Goal: Information Seeking & Learning: Learn about a topic

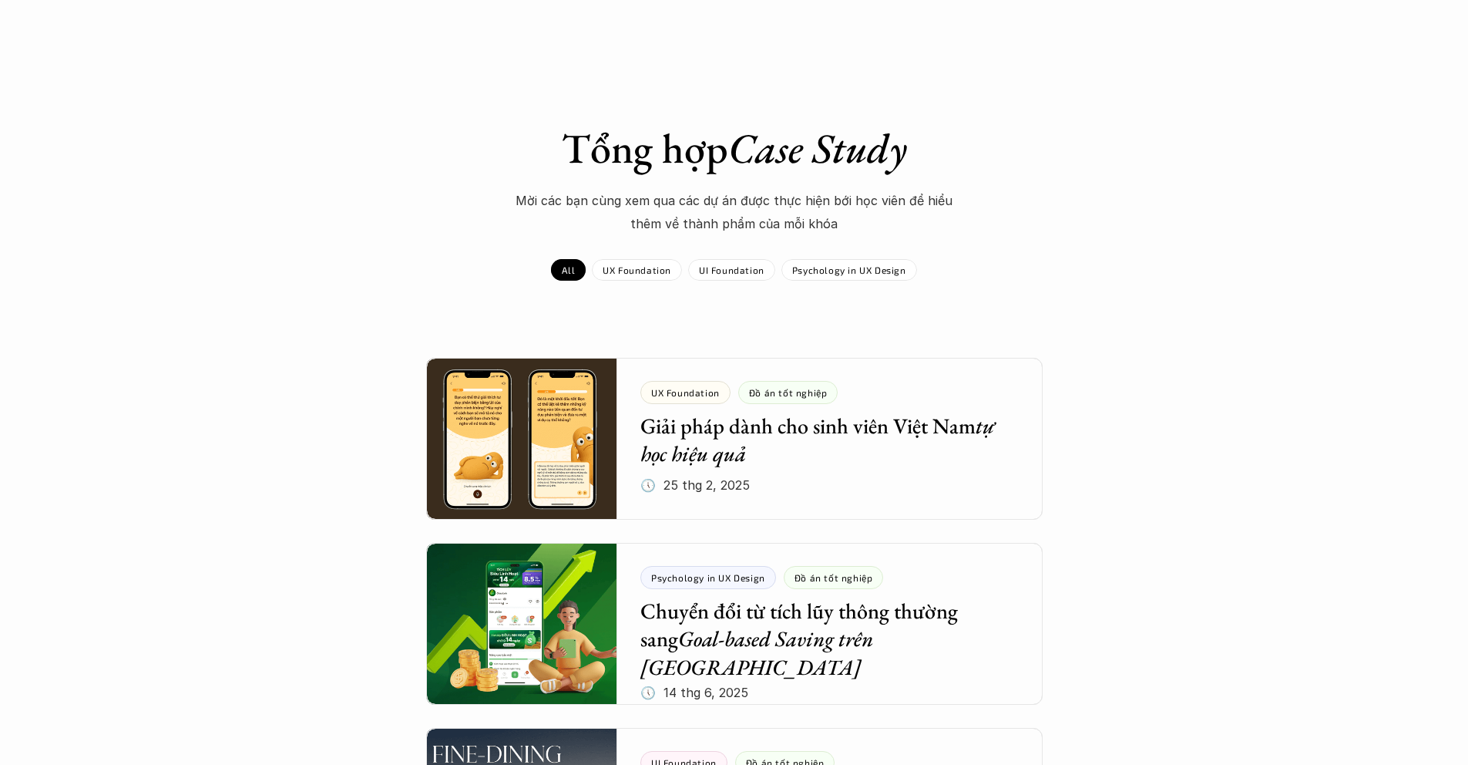
scroll to position [144, 0]
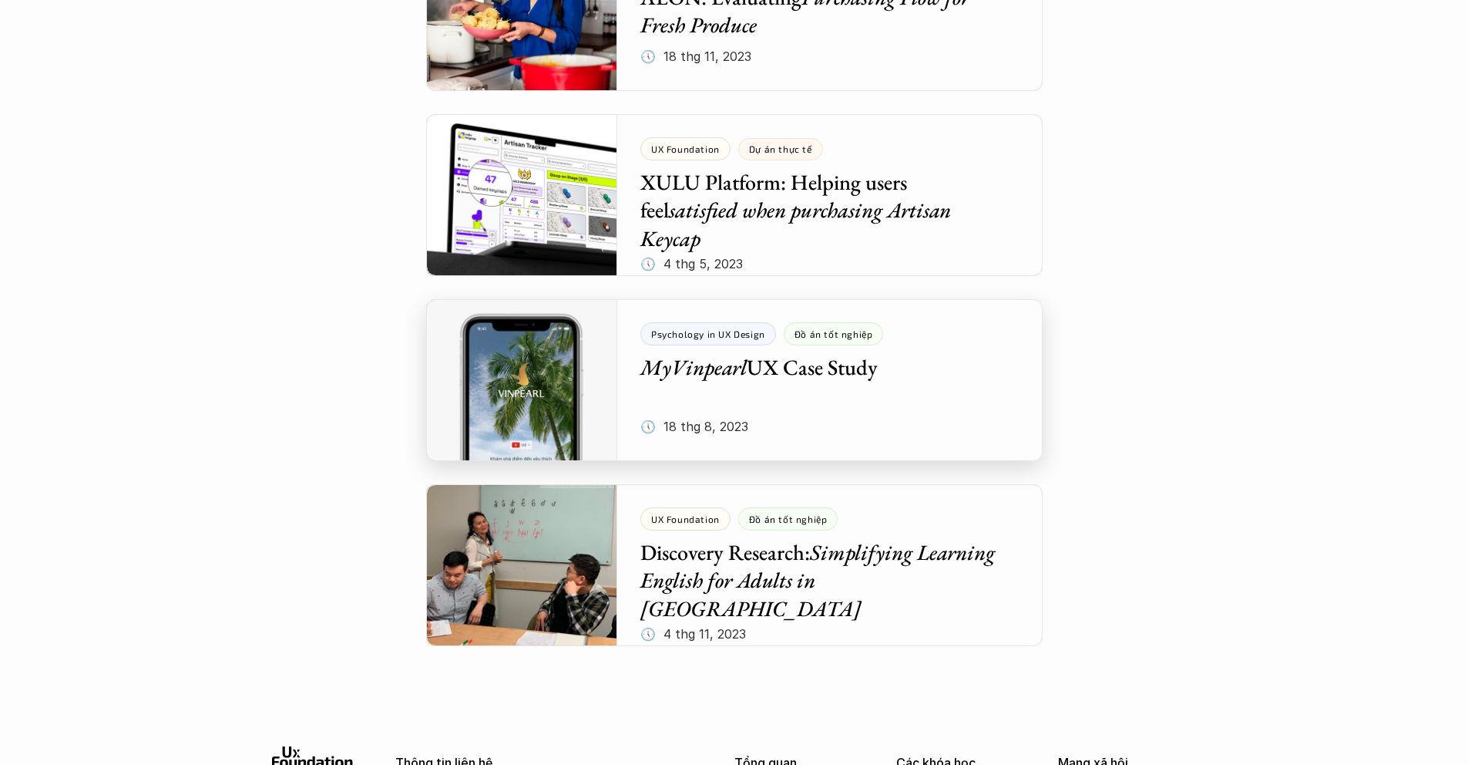
scroll to position [6176, 0]
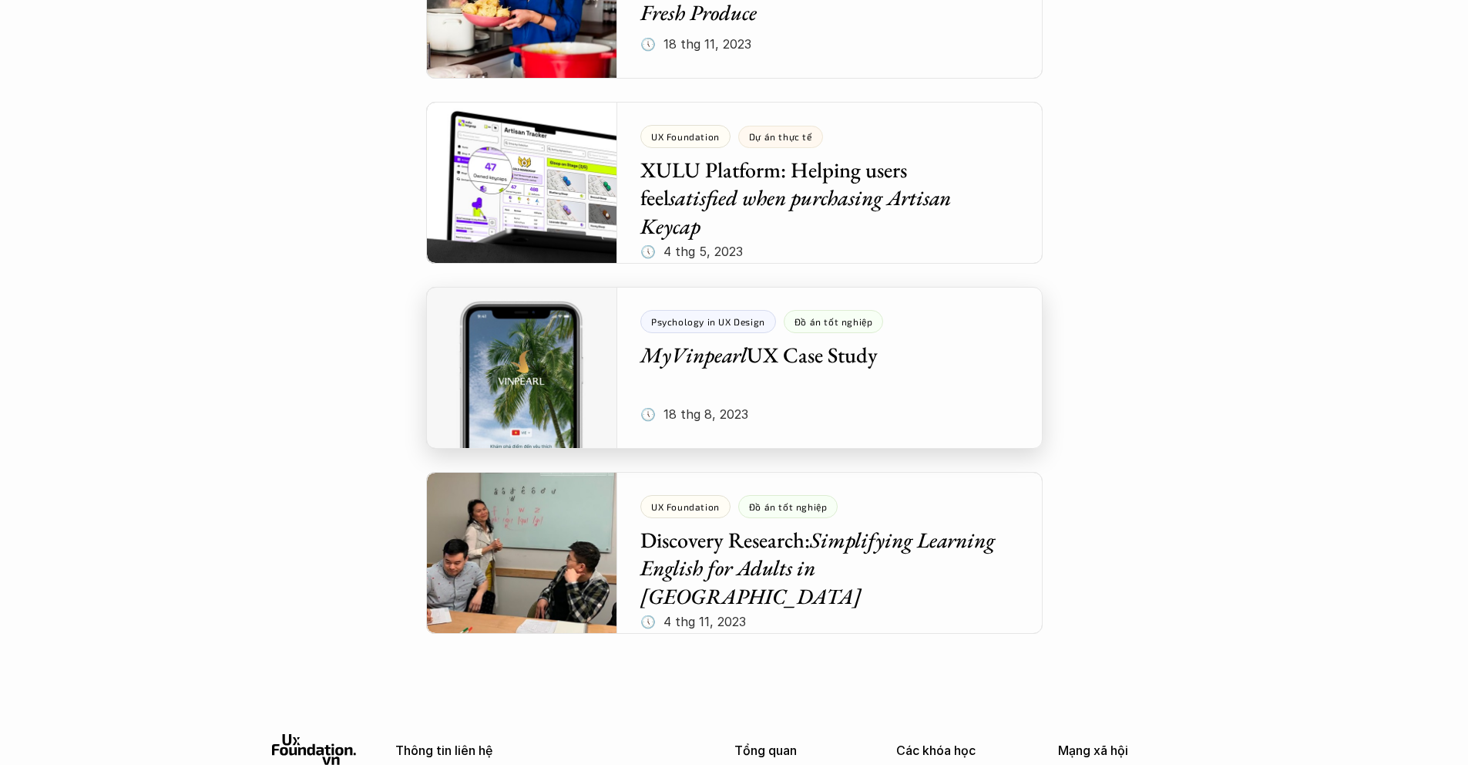
click at [781, 391] on div at bounding box center [734, 368] width 617 height 162
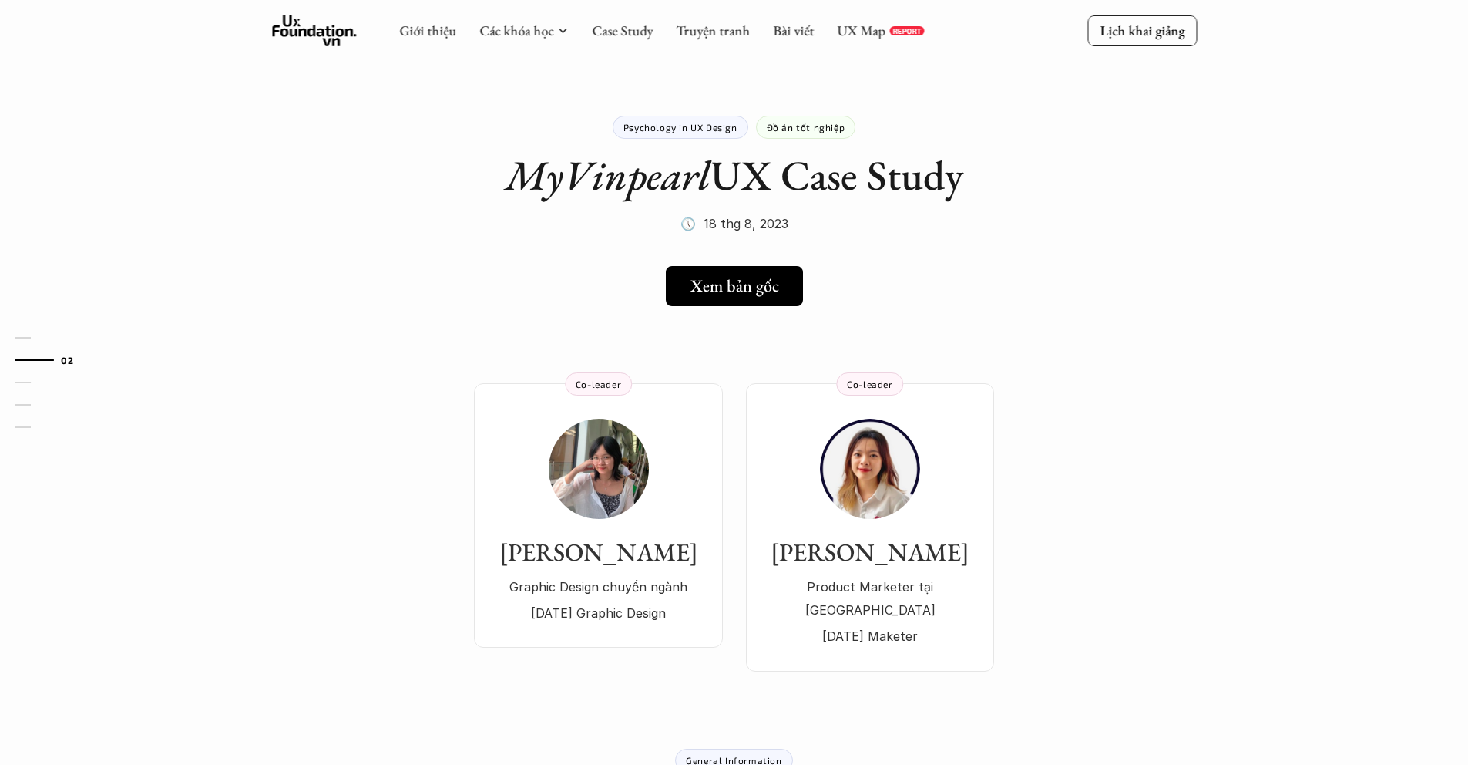
drag, startPoint x: 670, startPoint y: 308, endPoint x: 711, endPoint y: 290, distance: 44.5
click at [711, 290] on h5 "Xem bản gốc" at bounding box center [728, 286] width 89 height 20
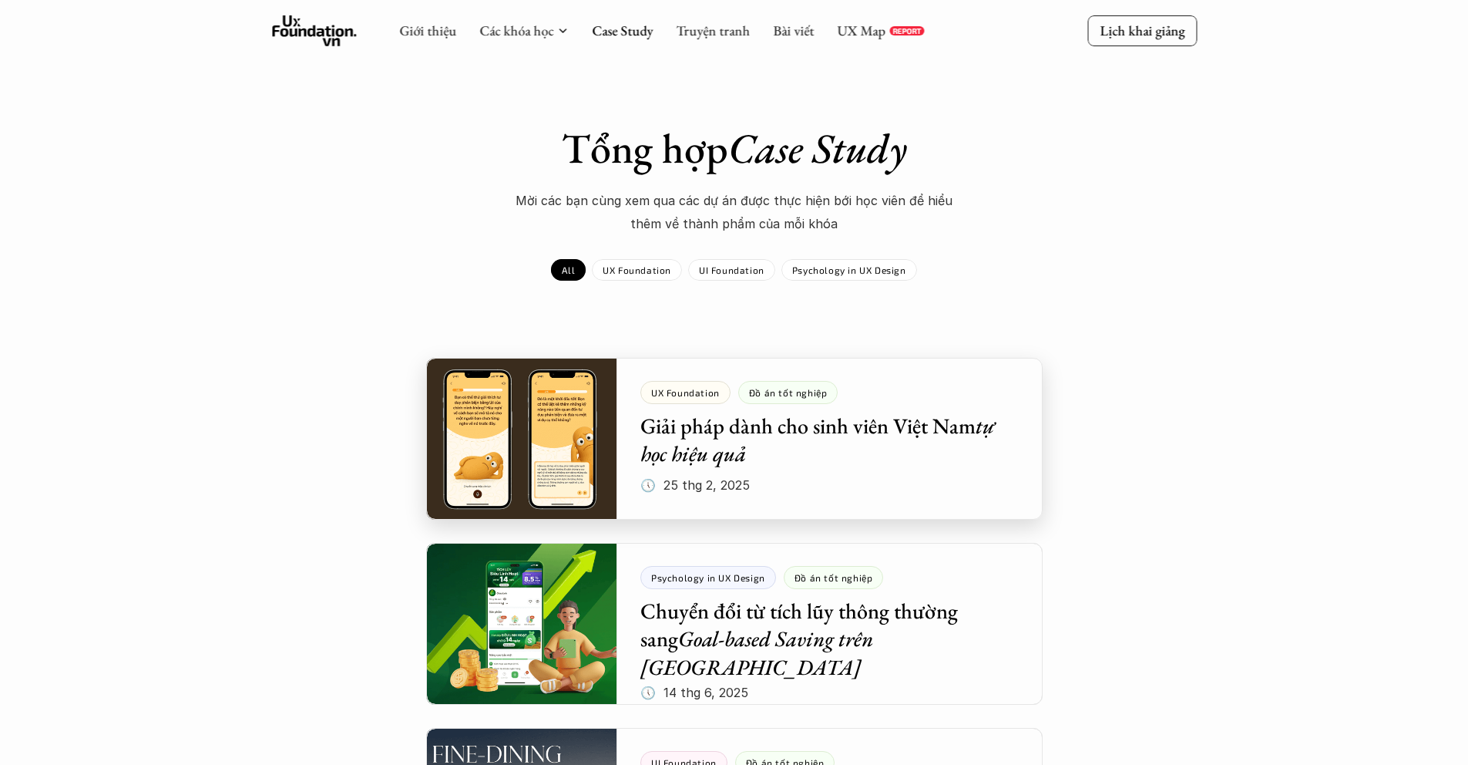
click at [718, 427] on div at bounding box center [734, 439] width 617 height 162
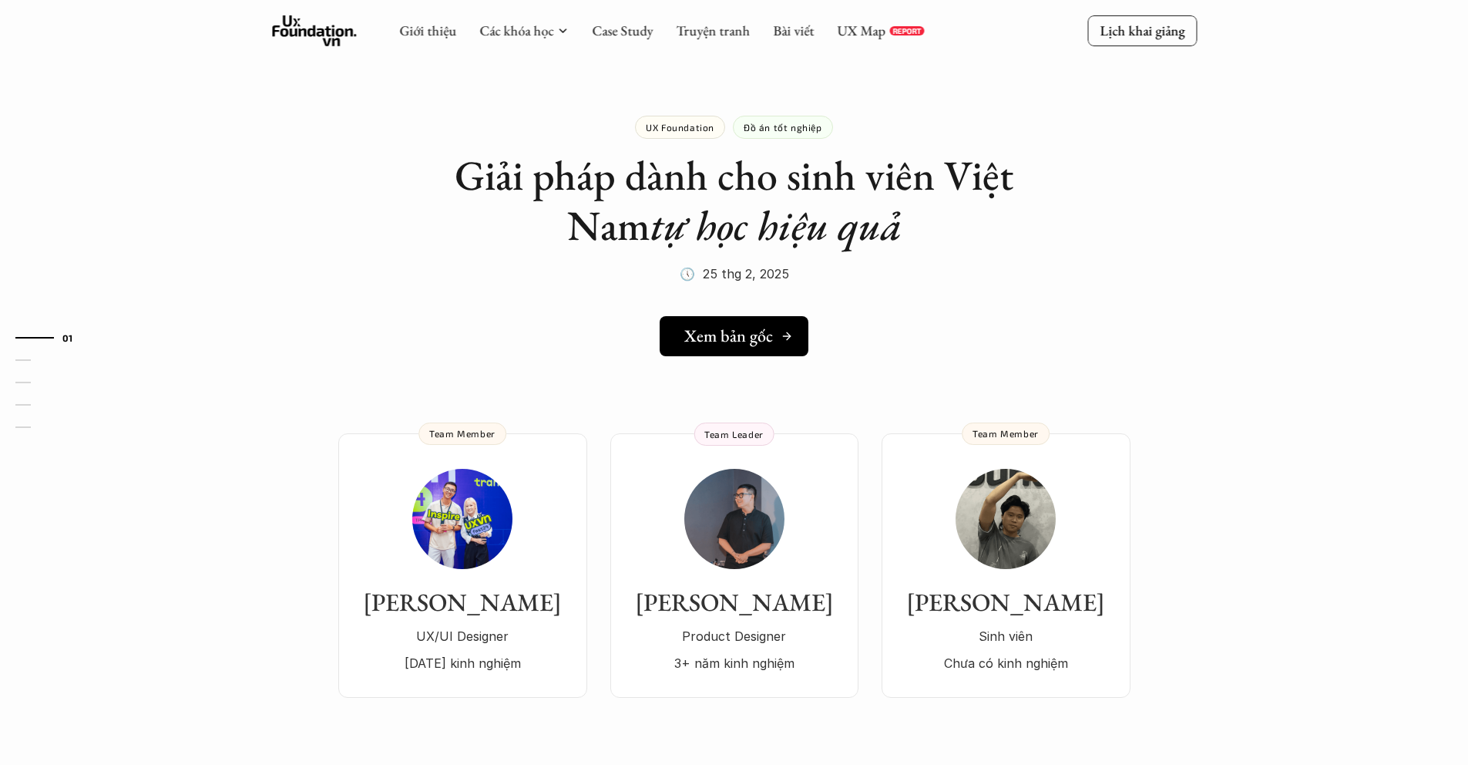
click at [744, 326] on h5 "Xem bản gốc" at bounding box center [728, 336] width 89 height 20
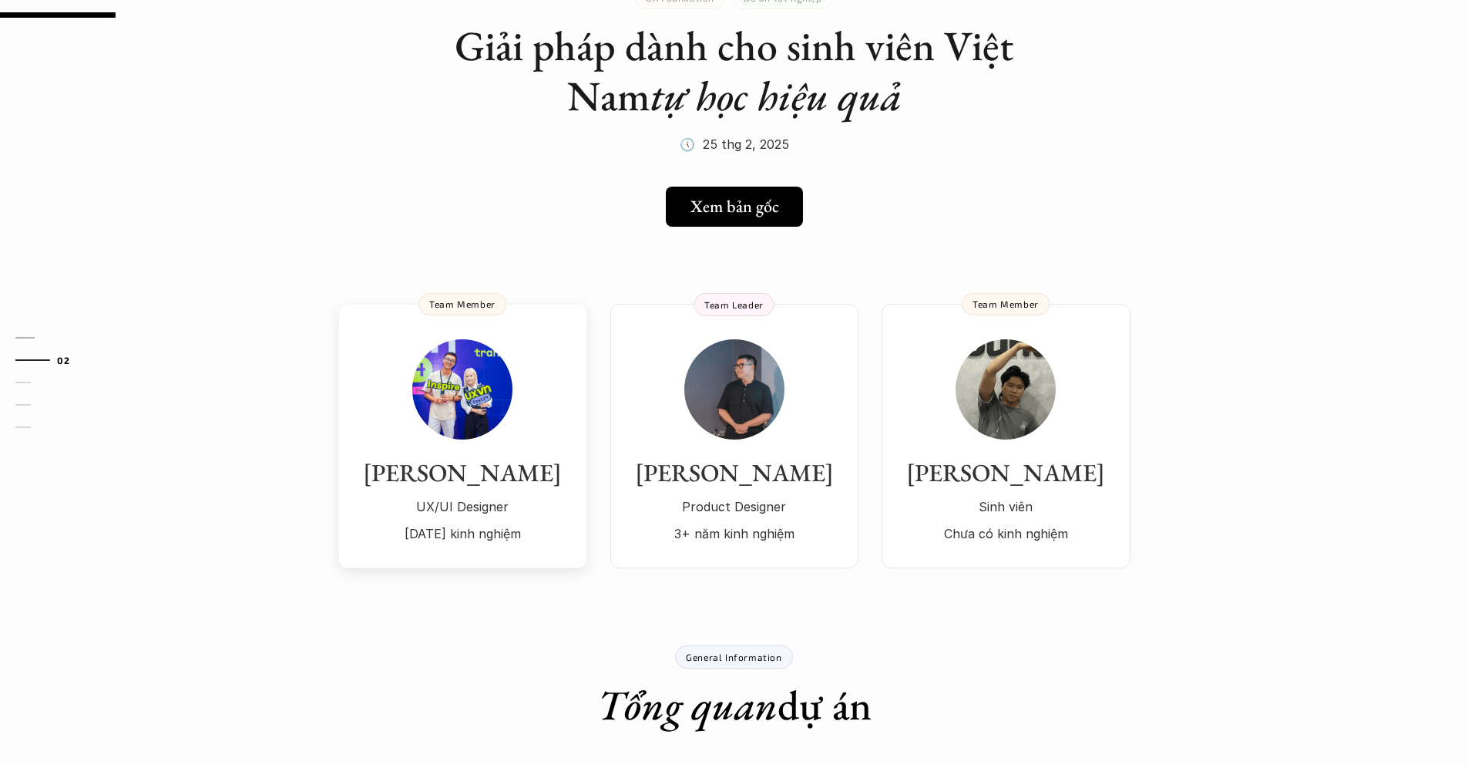
scroll to position [136, 0]
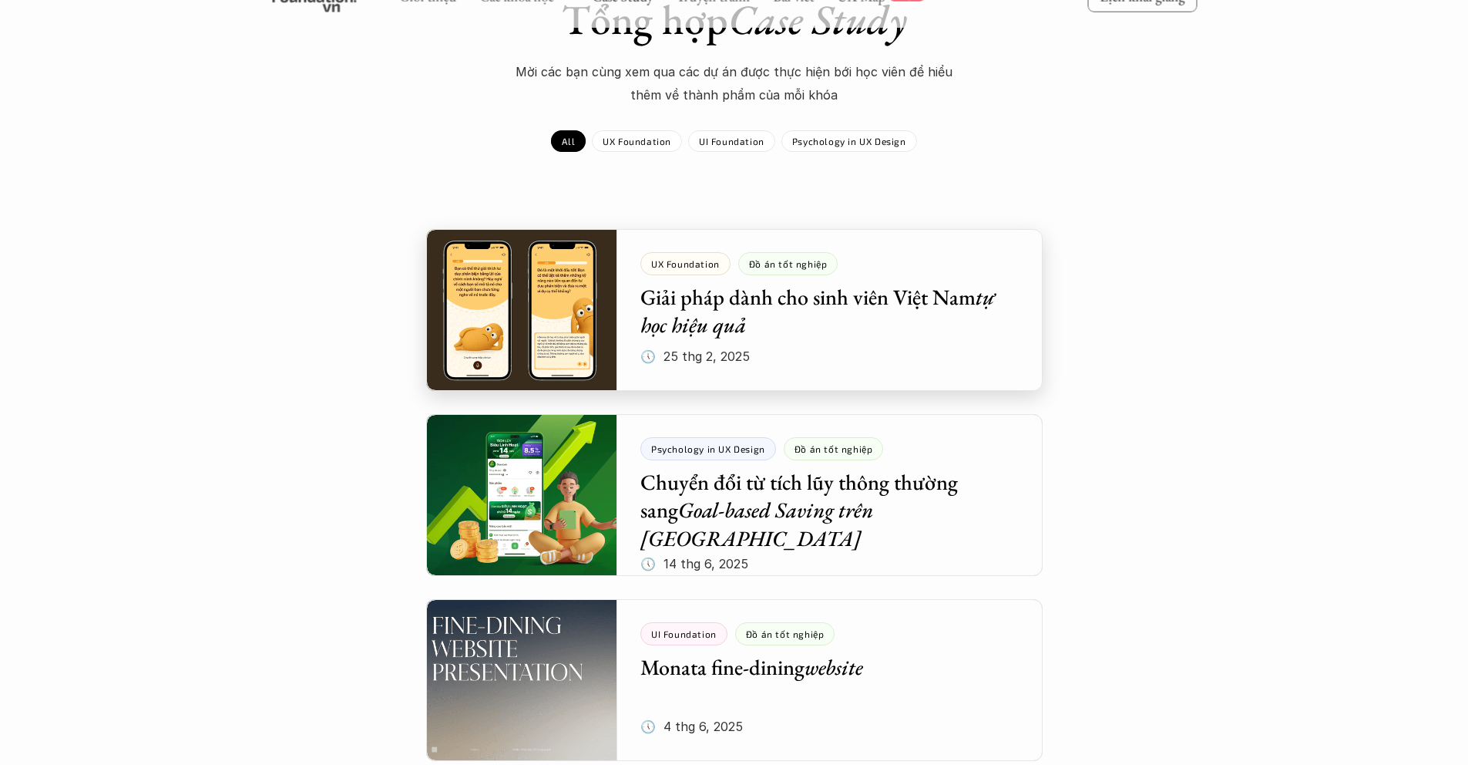
scroll to position [139, 0]
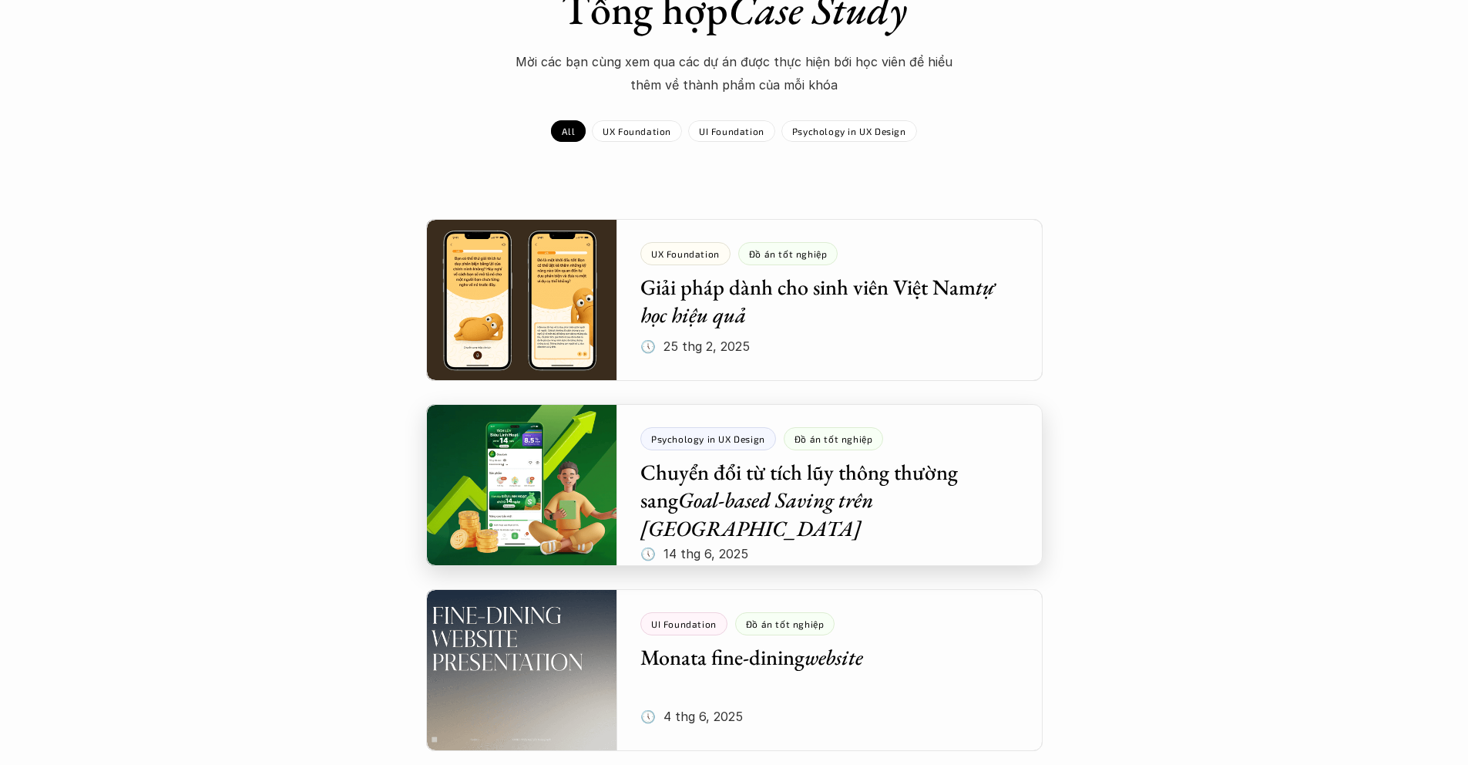
click at [766, 461] on div at bounding box center [734, 485] width 617 height 162
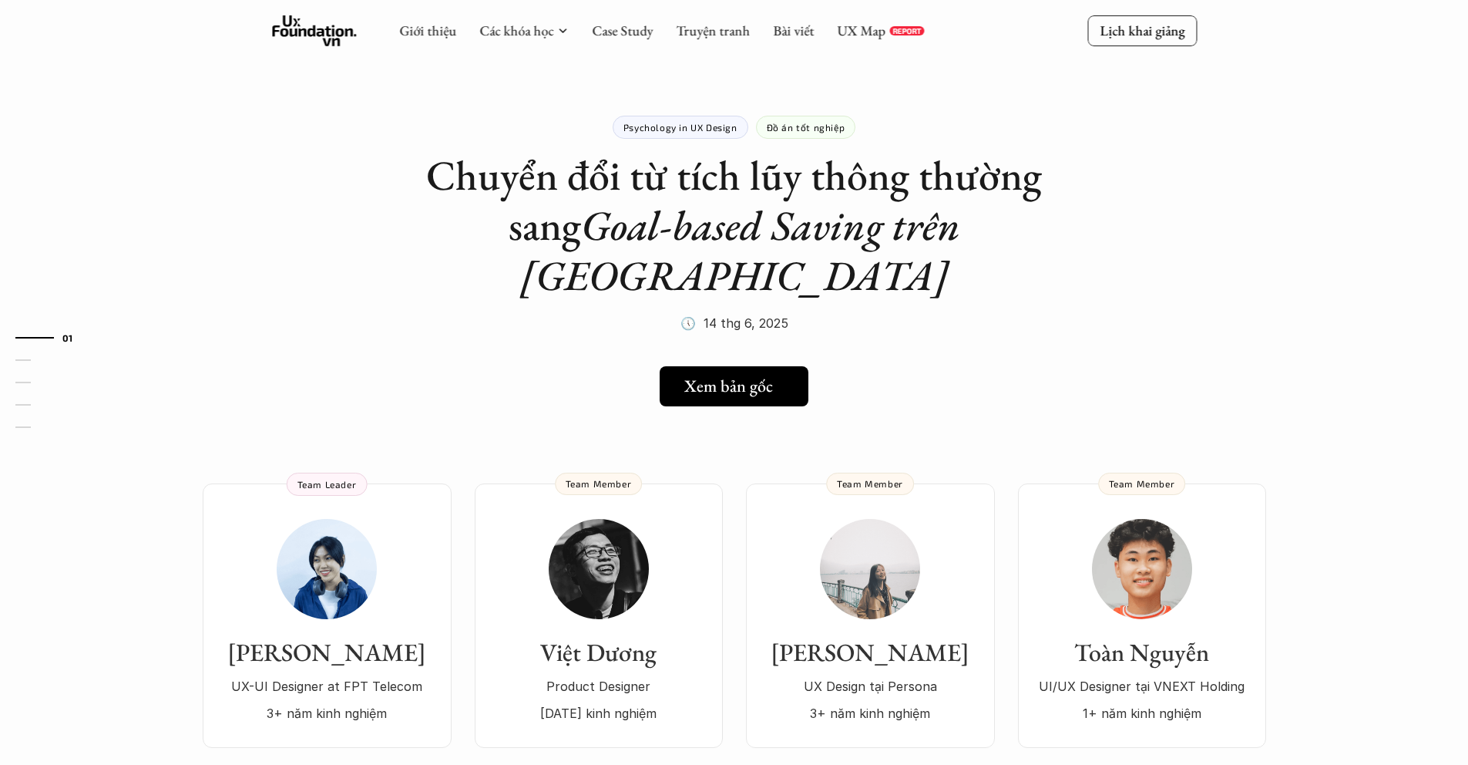
click at [695, 376] on h5 "Xem bản gốc" at bounding box center [728, 386] width 89 height 20
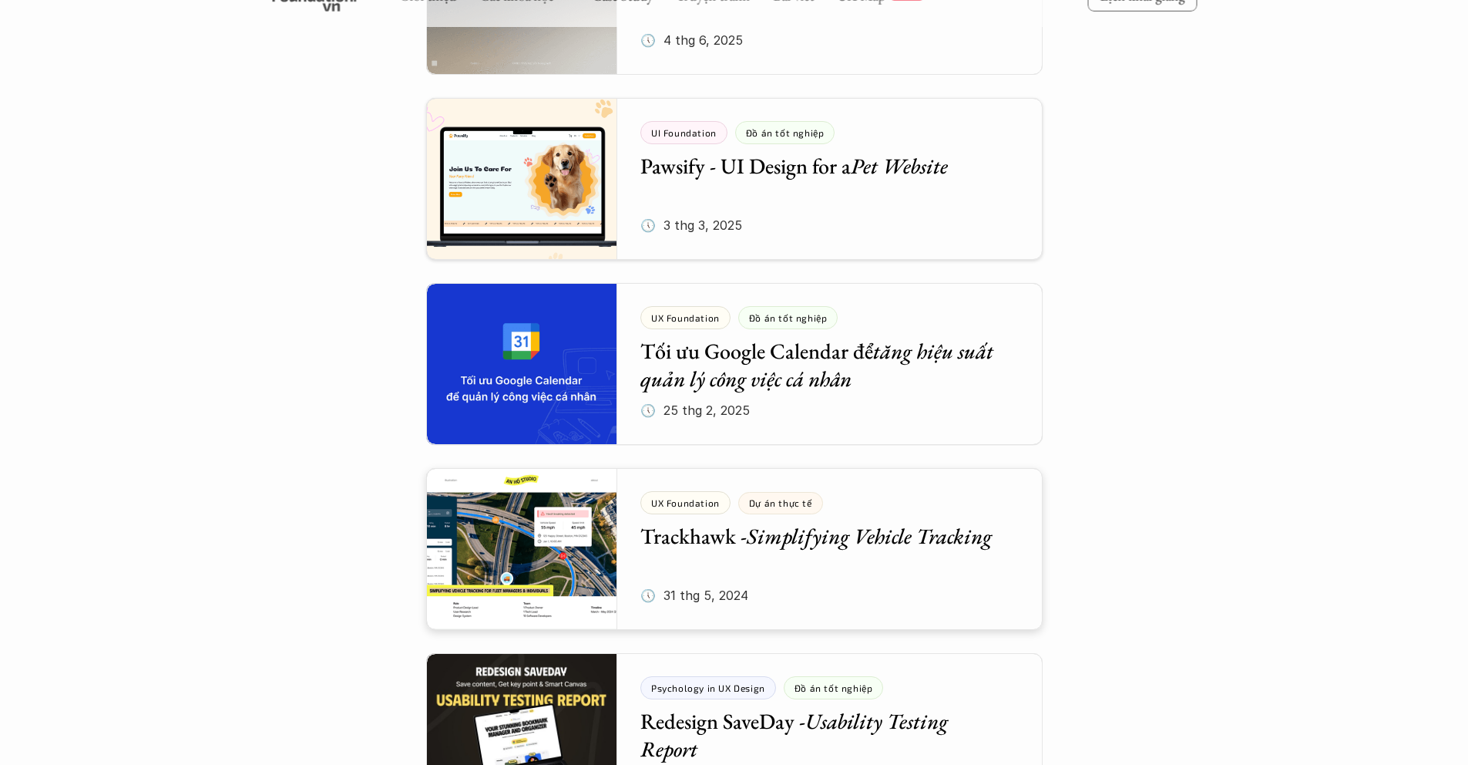
scroll to position [1064, 0]
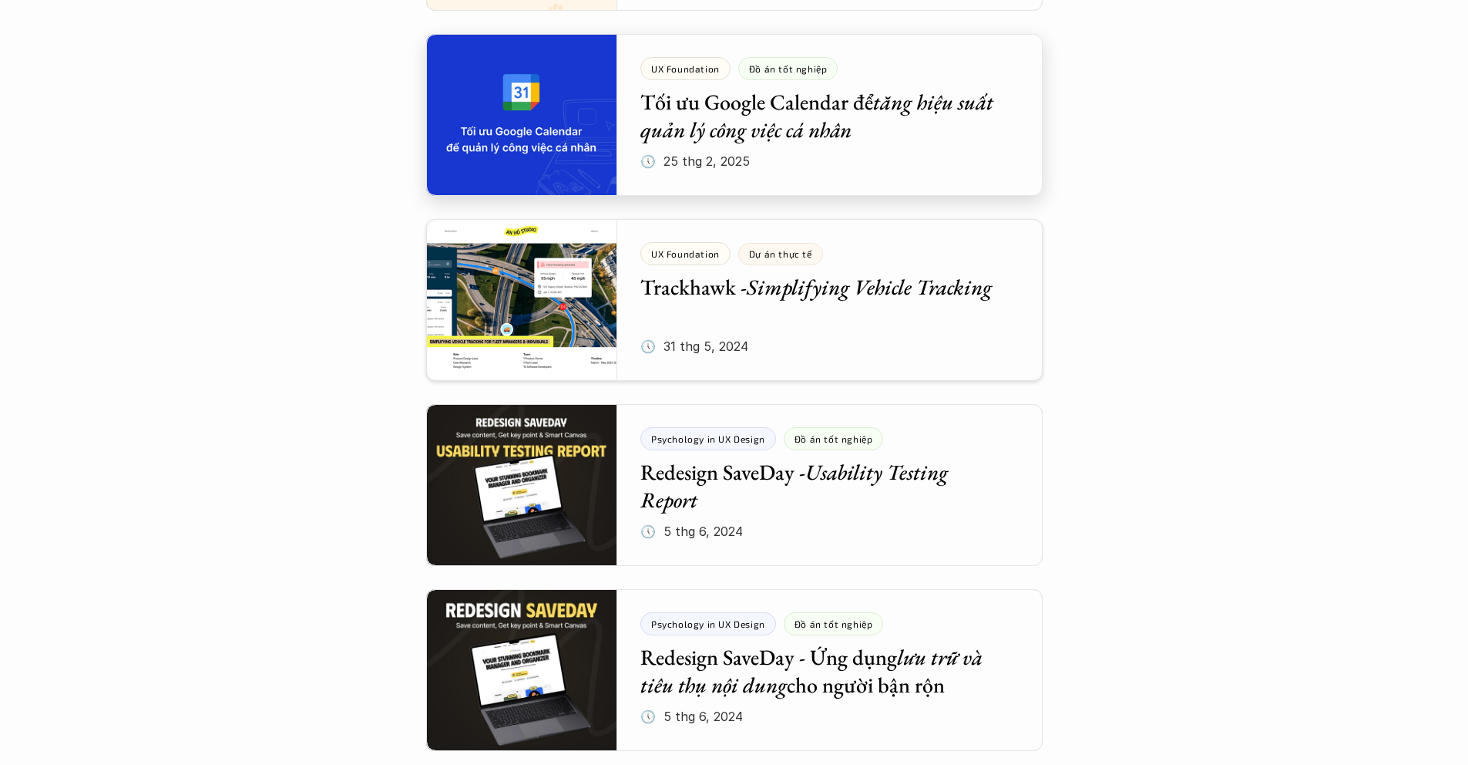
click at [724, 136] on div at bounding box center [734, 115] width 617 height 162
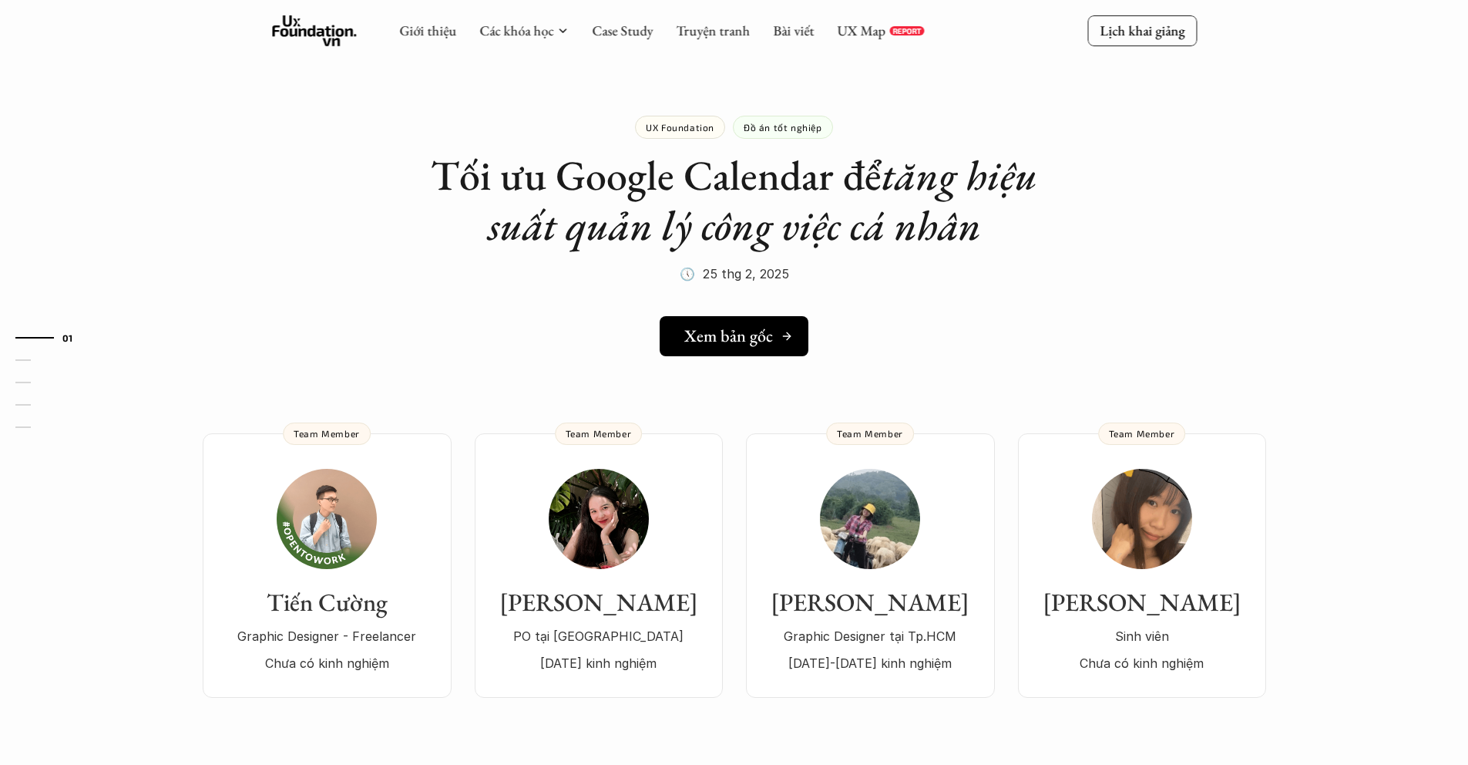
click at [724, 321] on link "Xem bản gốc" at bounding box center [734, 336] width 149 height 40
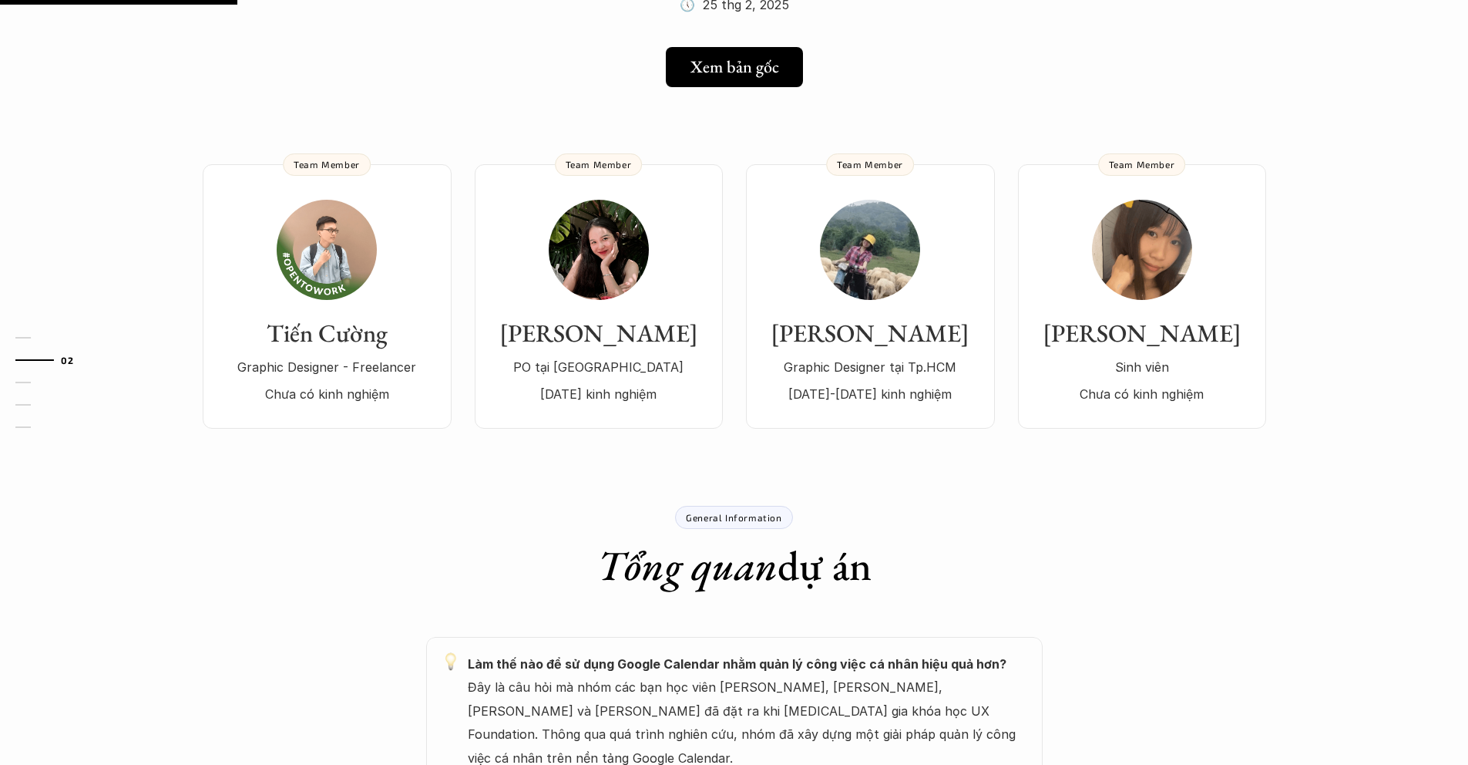
scroll to position [270, 0]
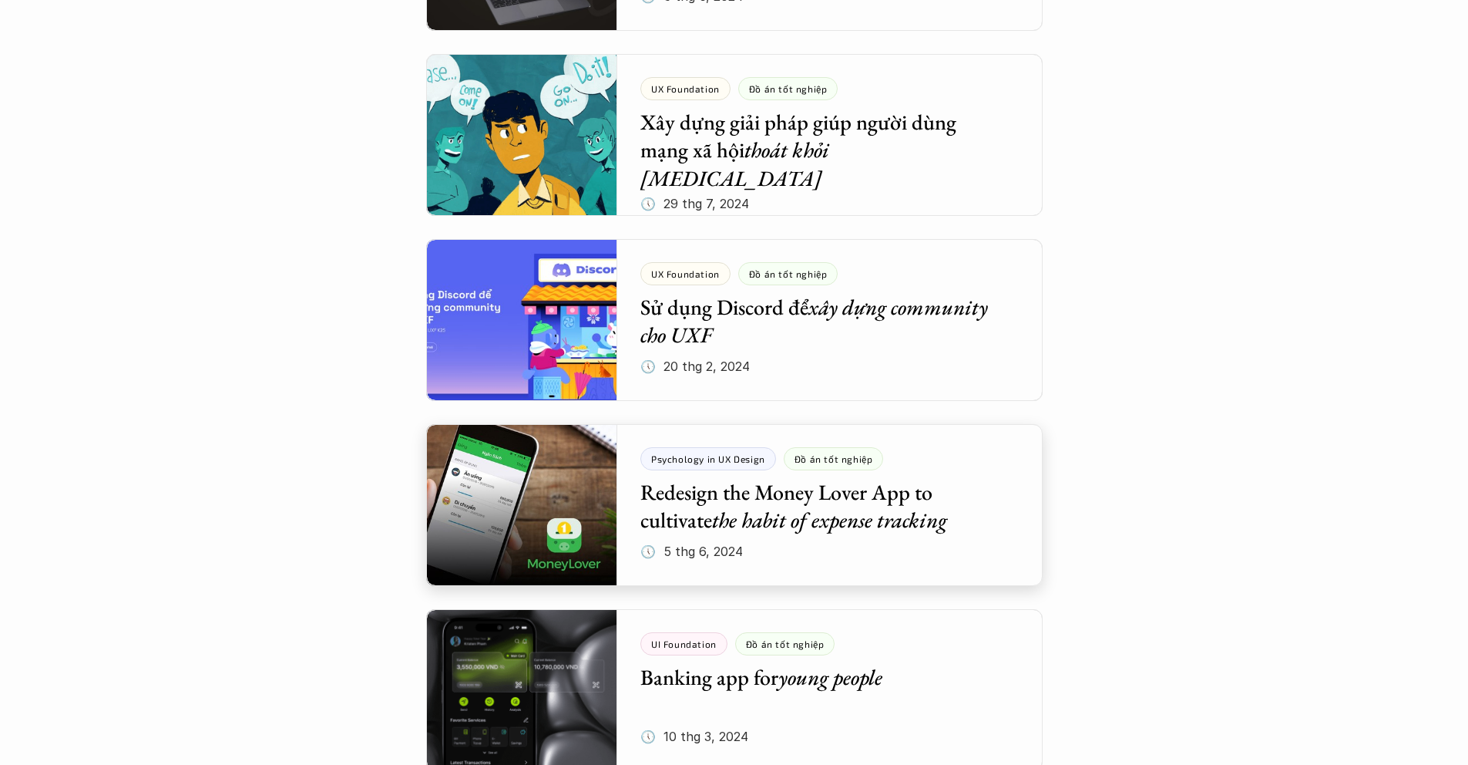
scroll to position [1801, 0]
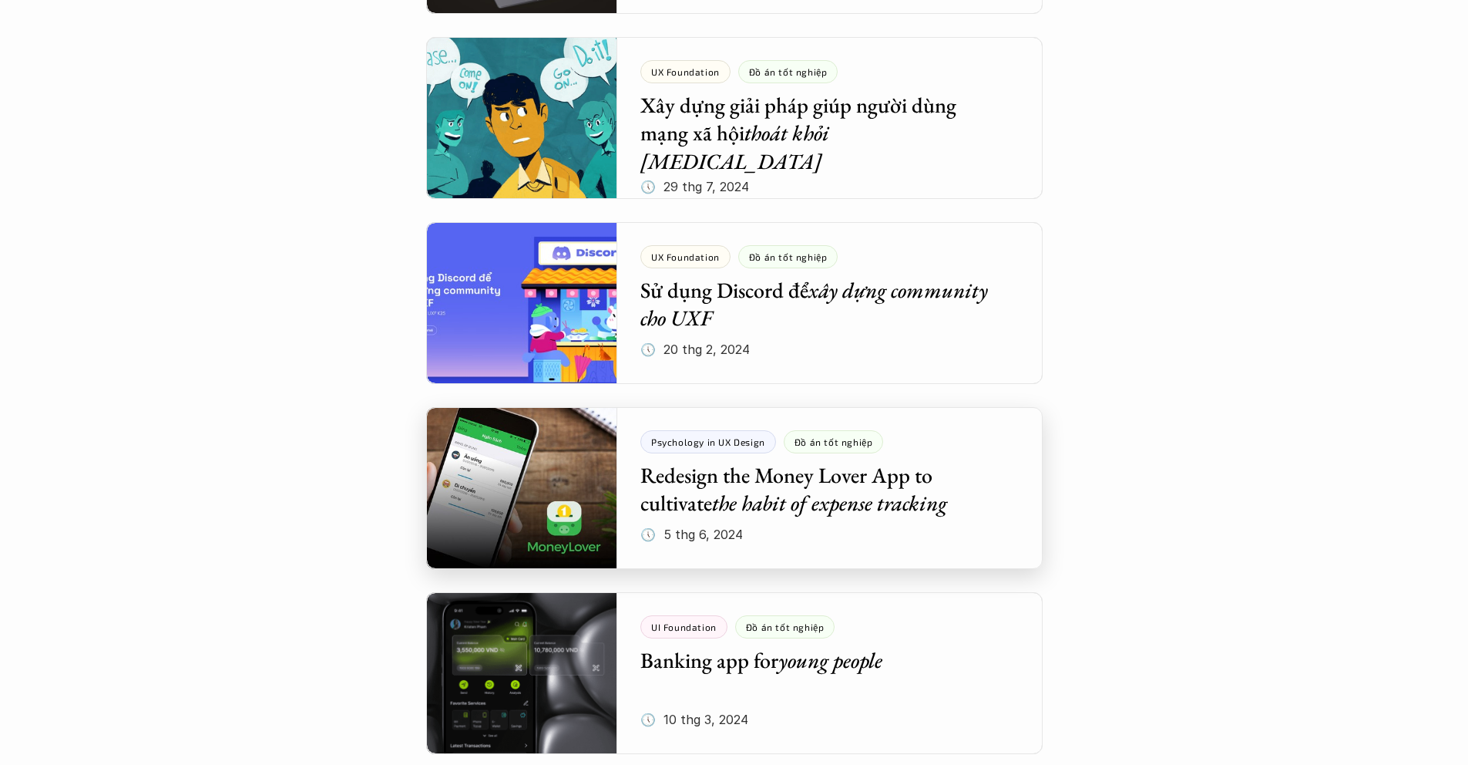
click at [781, 506] on div at bounding box center [734, 488] width 617 height 162
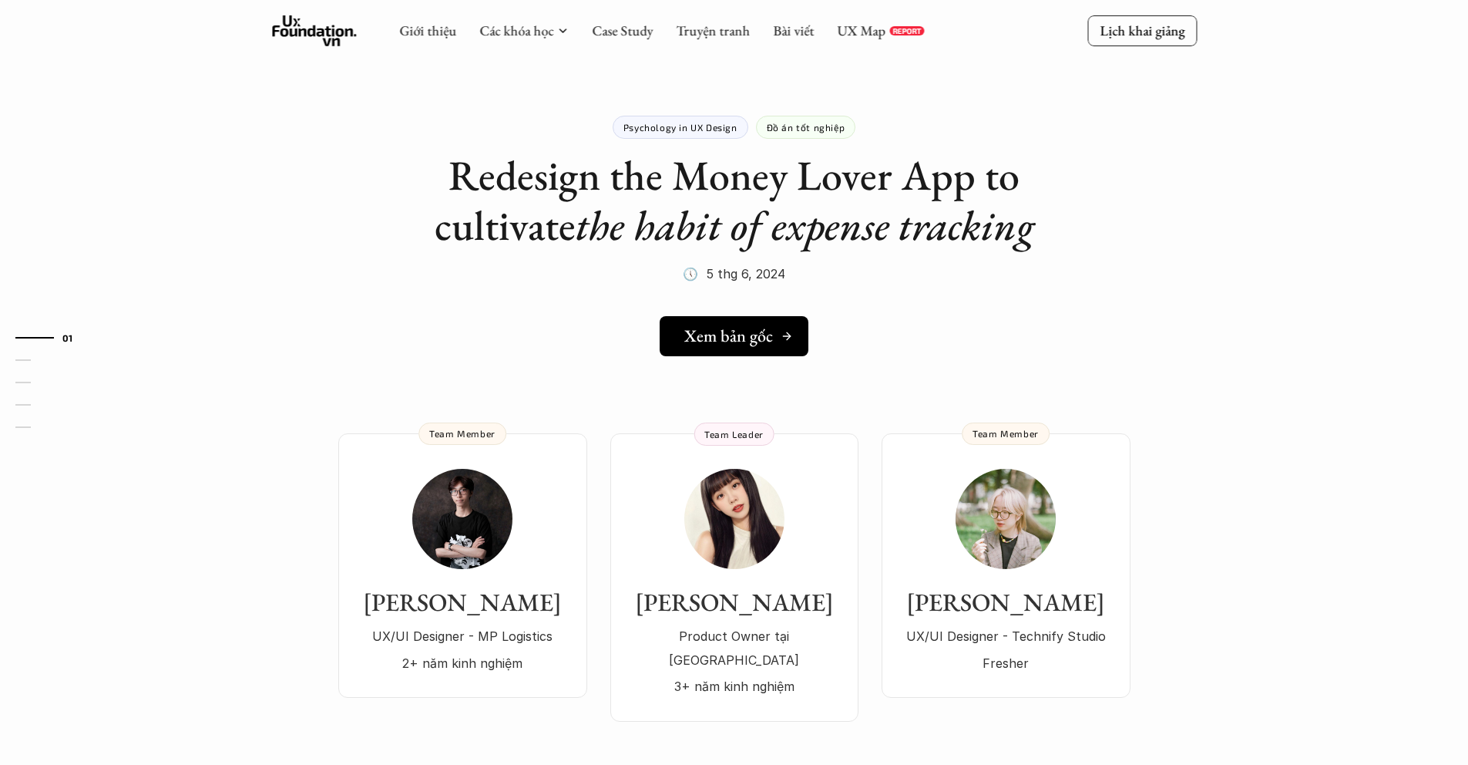
click at [762, 326] on h5 "Xem bản gốc" at bounding box center [728, 336] width 89 height 20
click at [764, 582] on div "Ly Đàm Product Owner tại [GEOGRAPHIC_DATA] 3+ năm kinh nghiệm" at bounding box center [734, 584] width 217 height 230
click at [671, 467] on link "[PERSON_NAME] Product Owner tại [GEOGRAPHIC_DATA] 3+ năm kinh nghiệm Team Leader" at bounding box center [734, 577] width 248 height 288
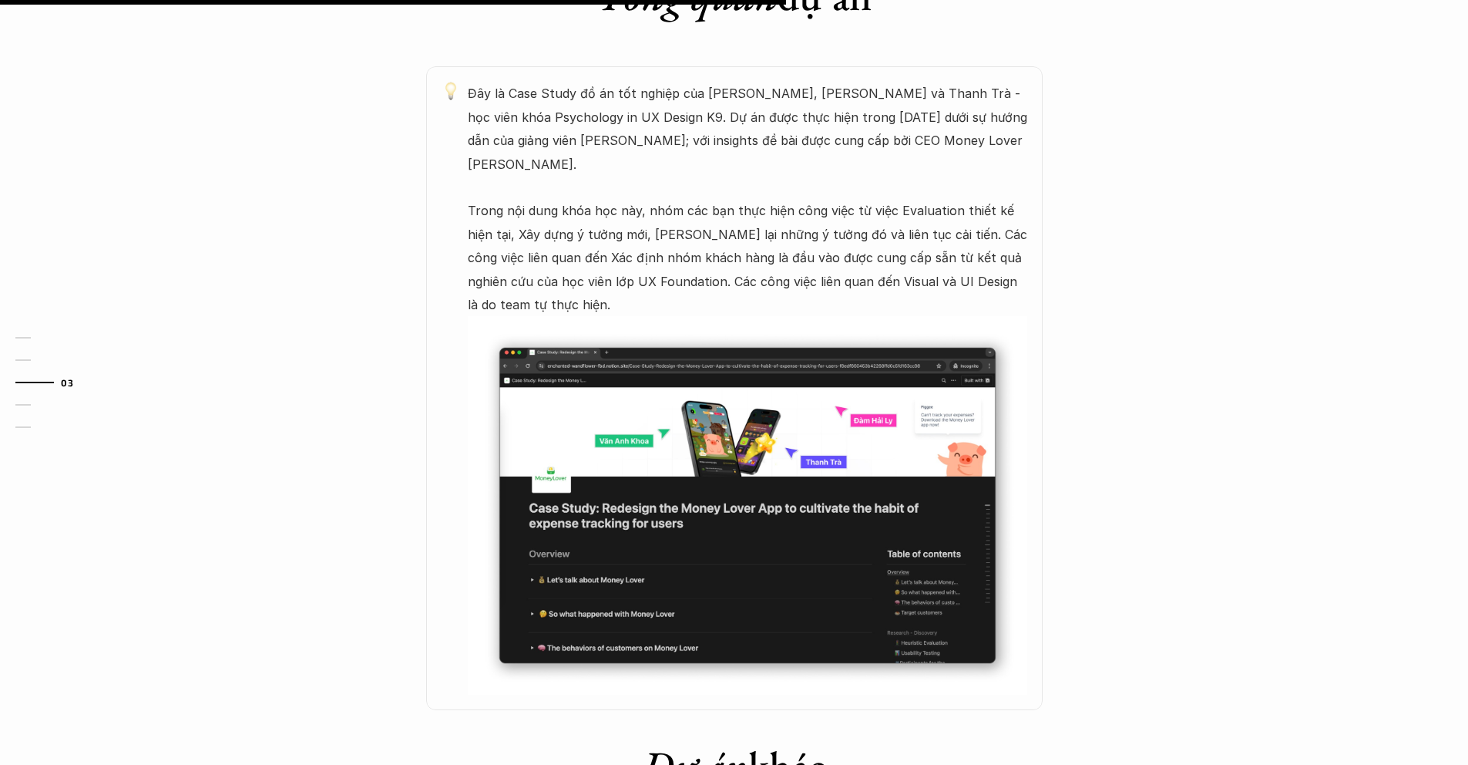
scroll to position [869, 0]
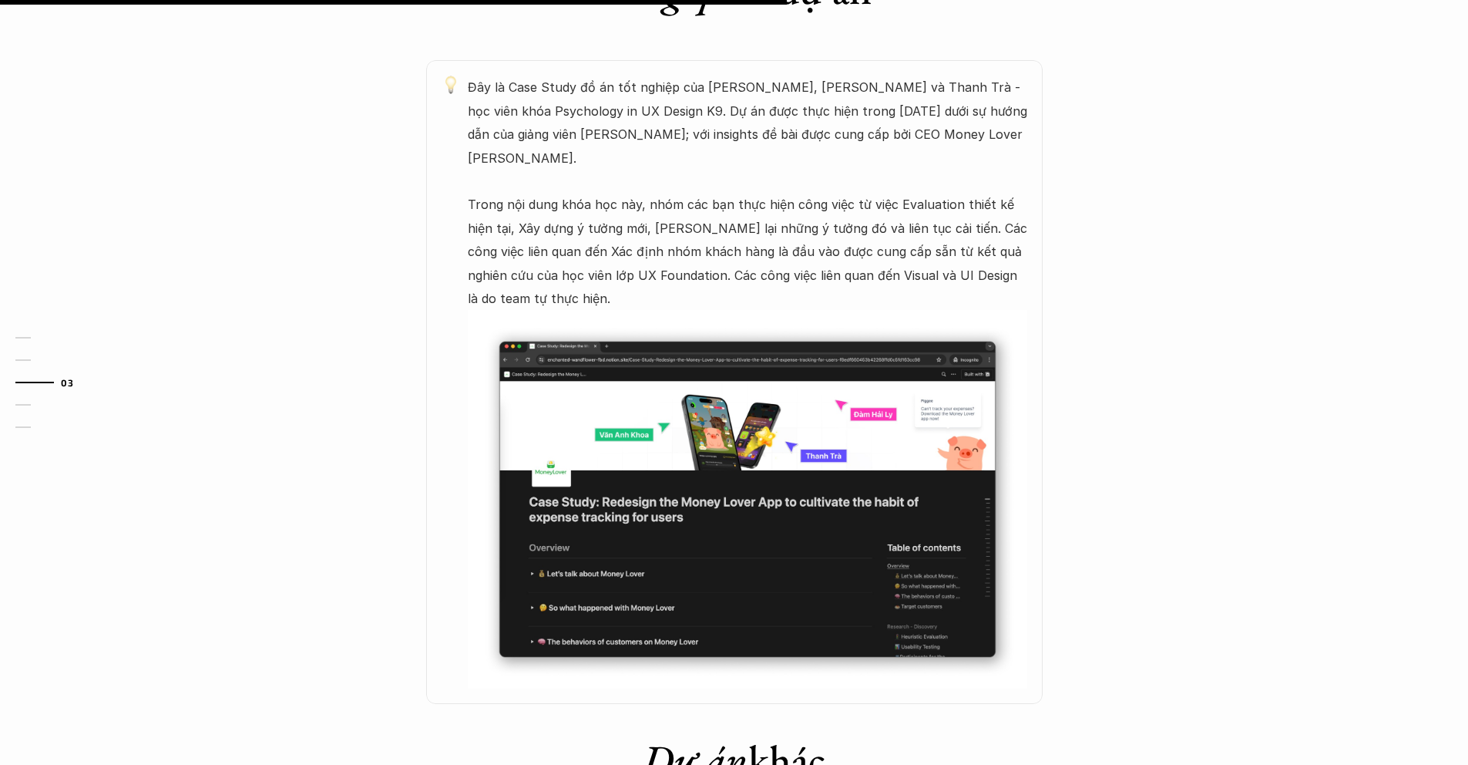
click at [601, 480] on img at bounding box center [748, 499] width 560 height 378
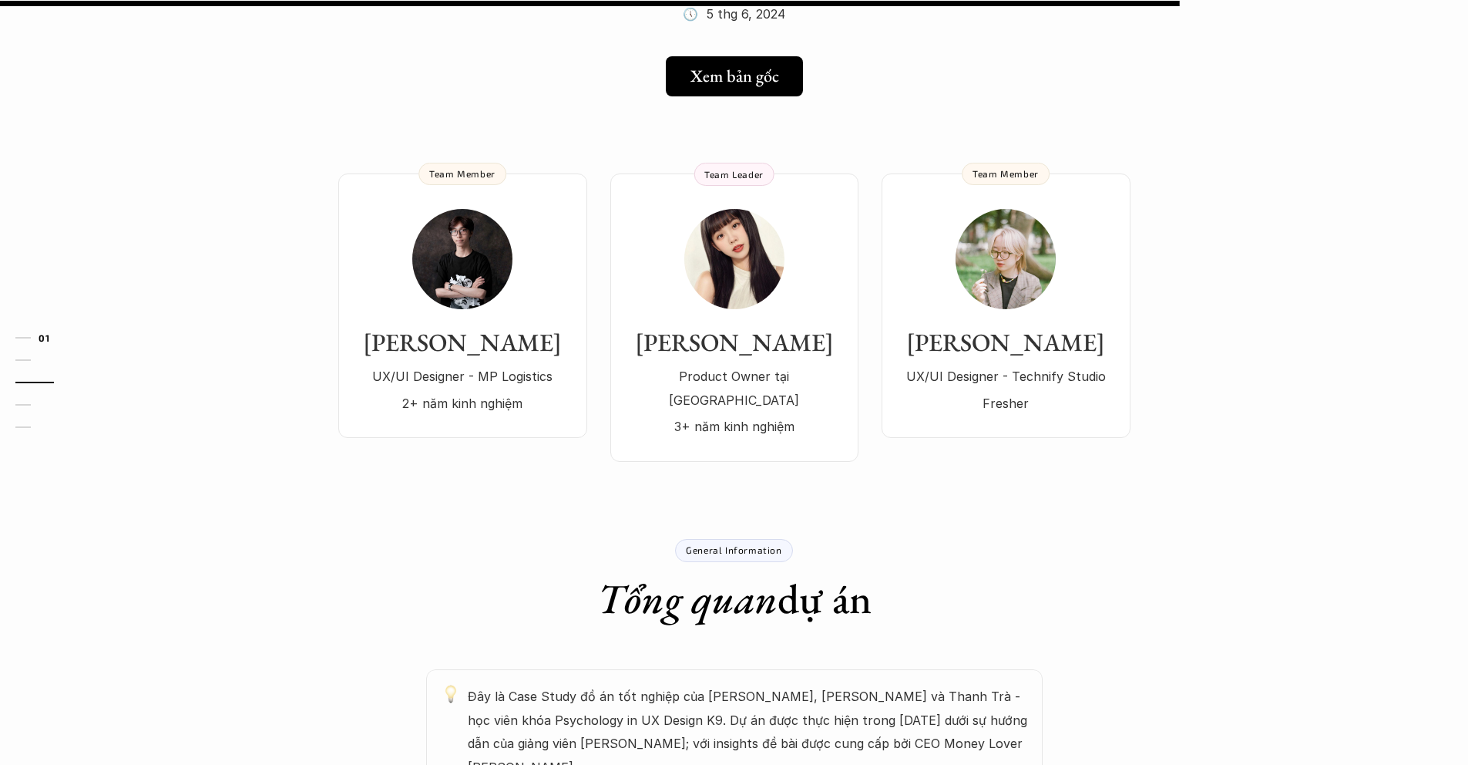
scroll to position [0, 0]
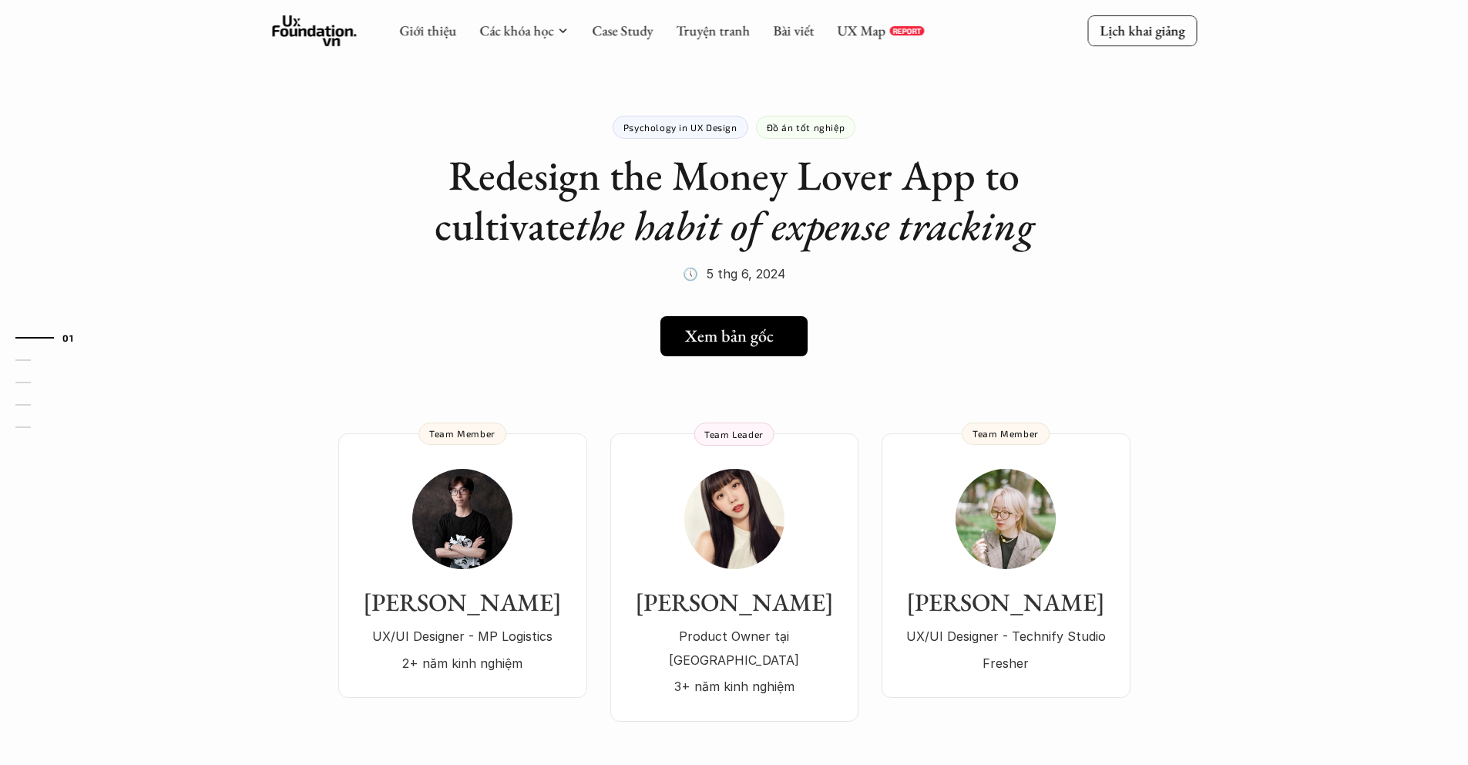
click at [735, 328] on h5 "Xem bản gốc" at bounding box center [729, 336] width 89 height 20
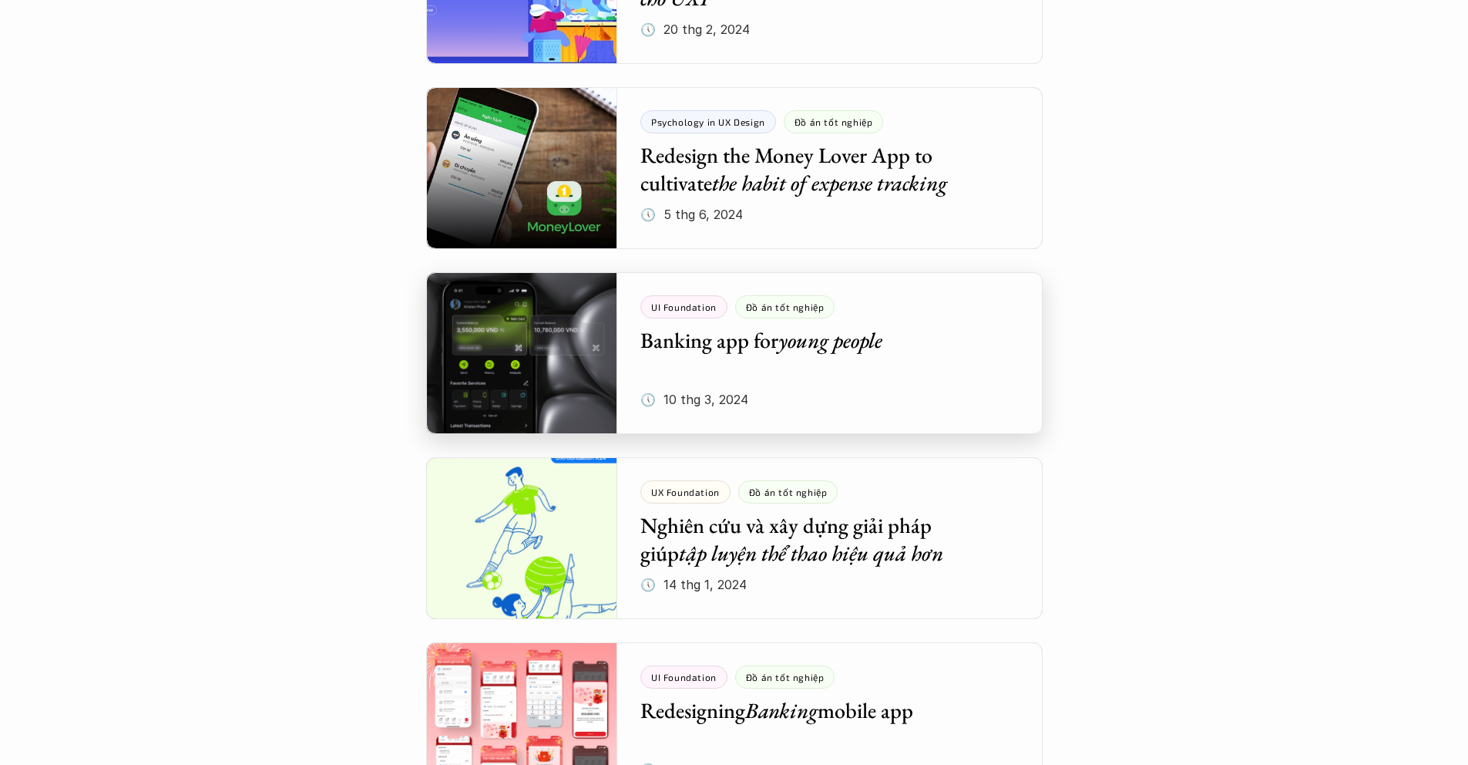
scroll to position [2144, 0]
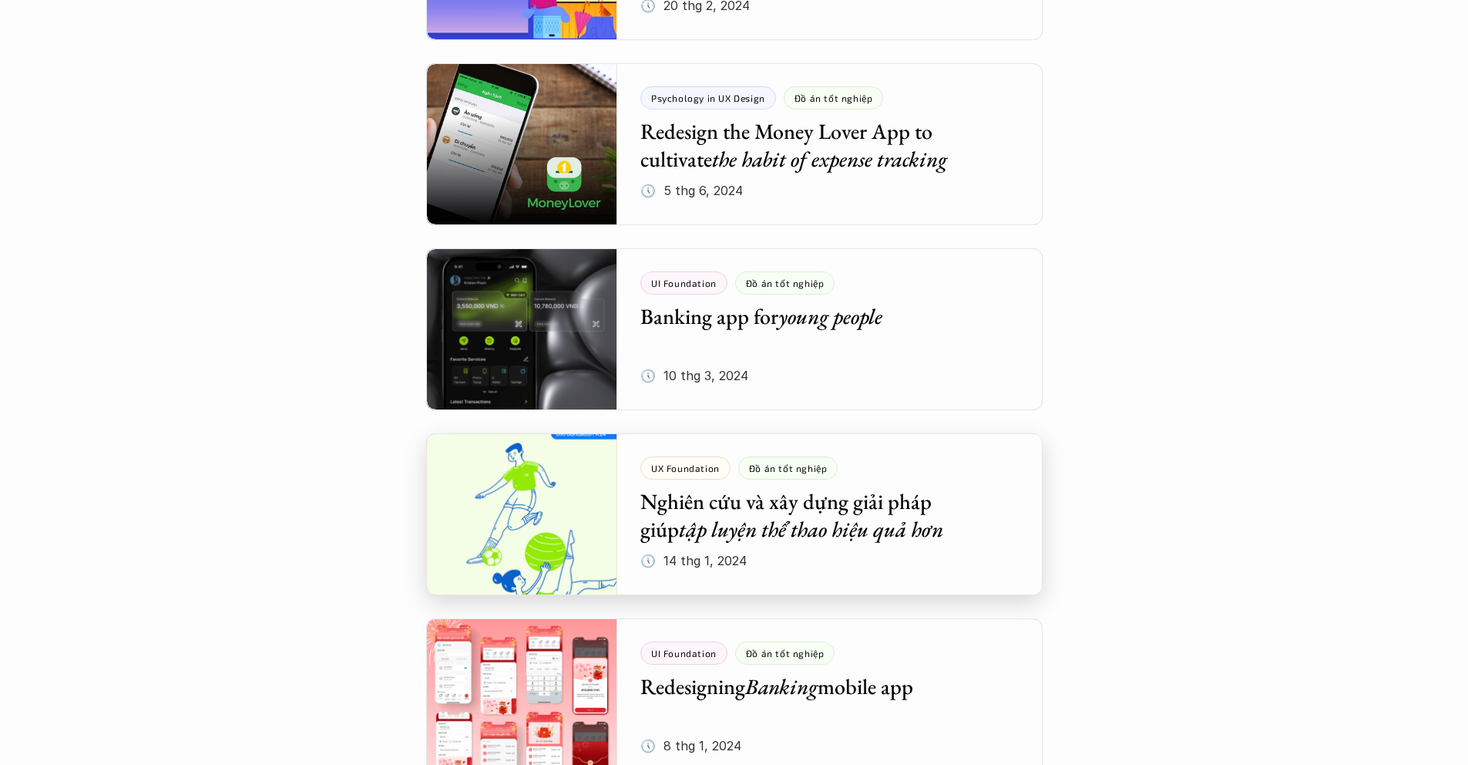
click at [749, 541] on div at bounding box center [734, 514] width 617 height 162
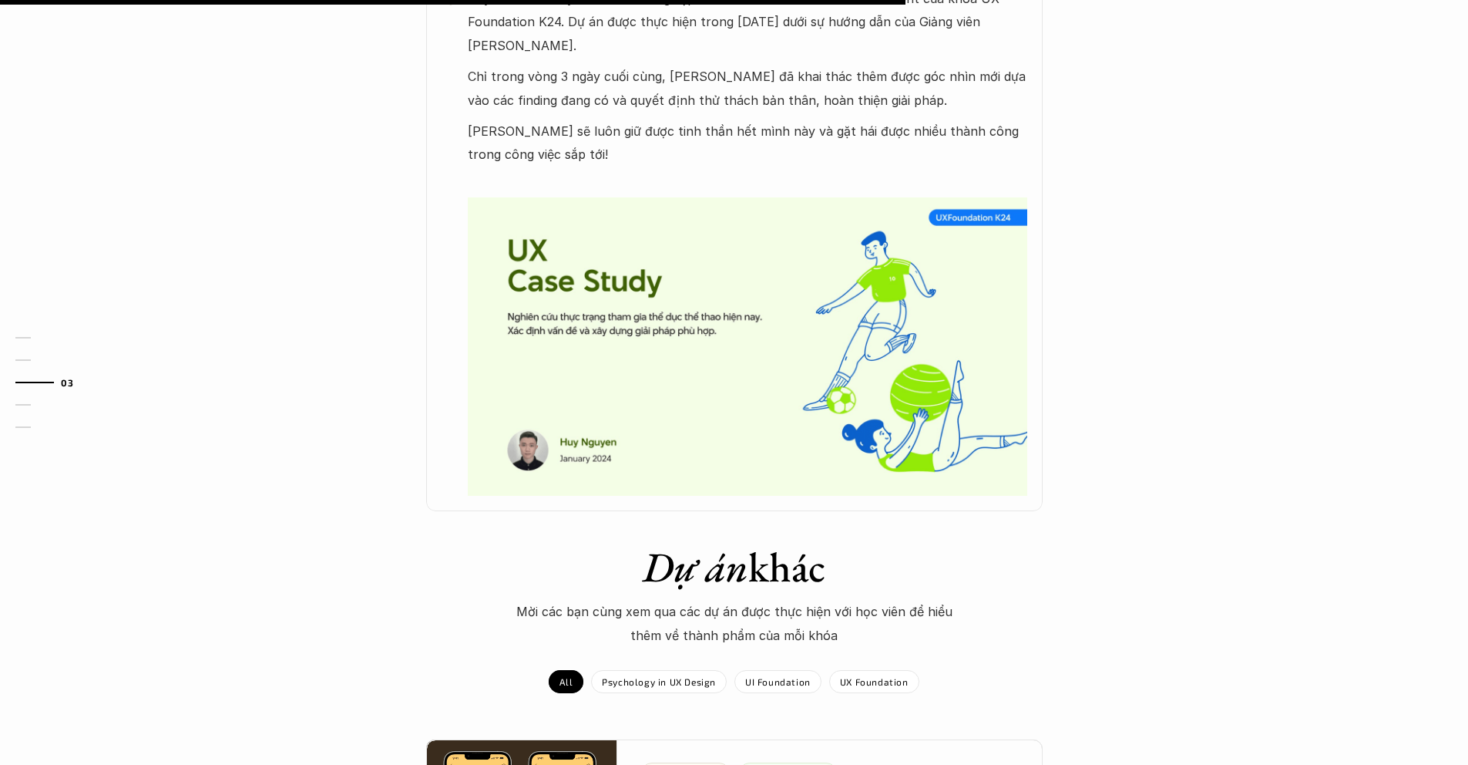
scroll to position [1455, 0]
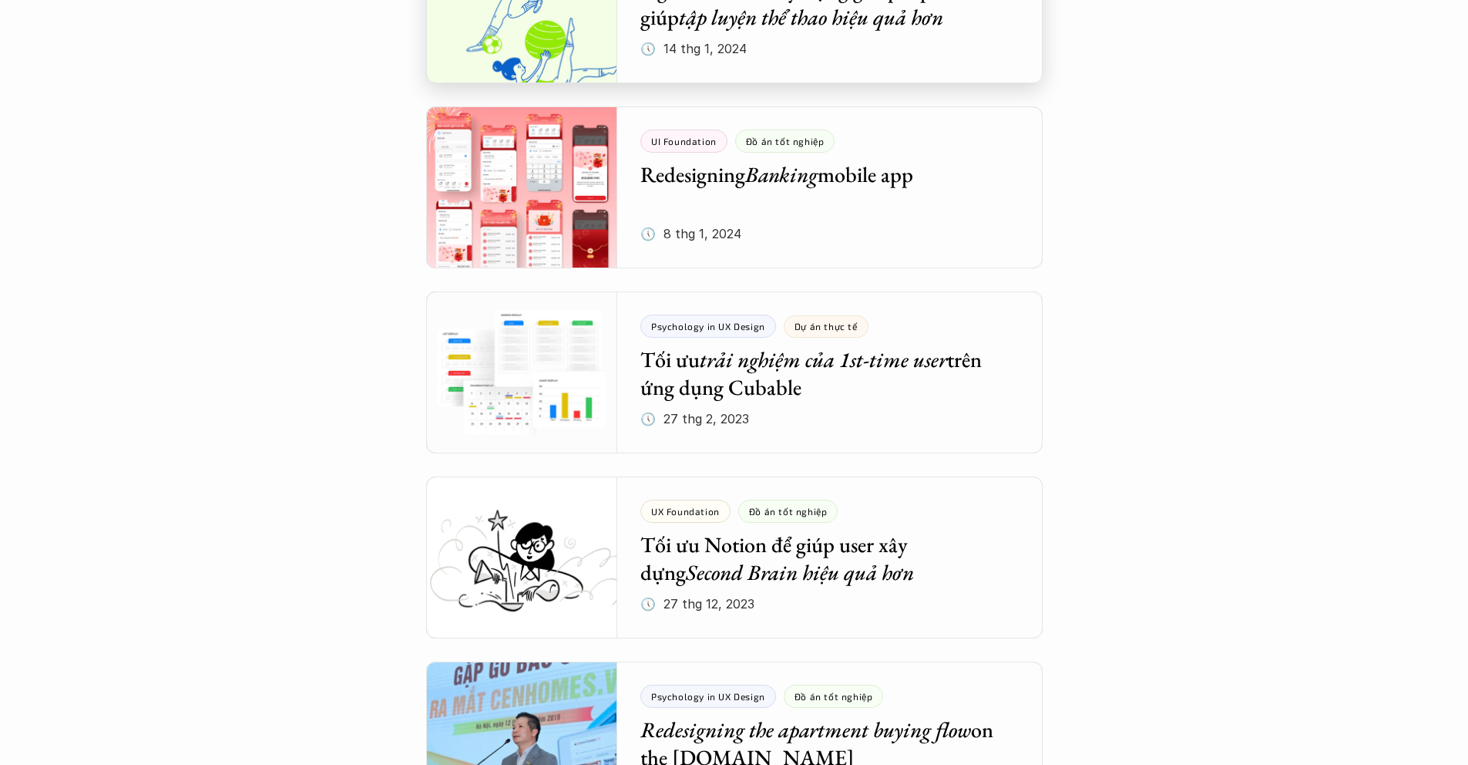
scroll to position [2658, 0]
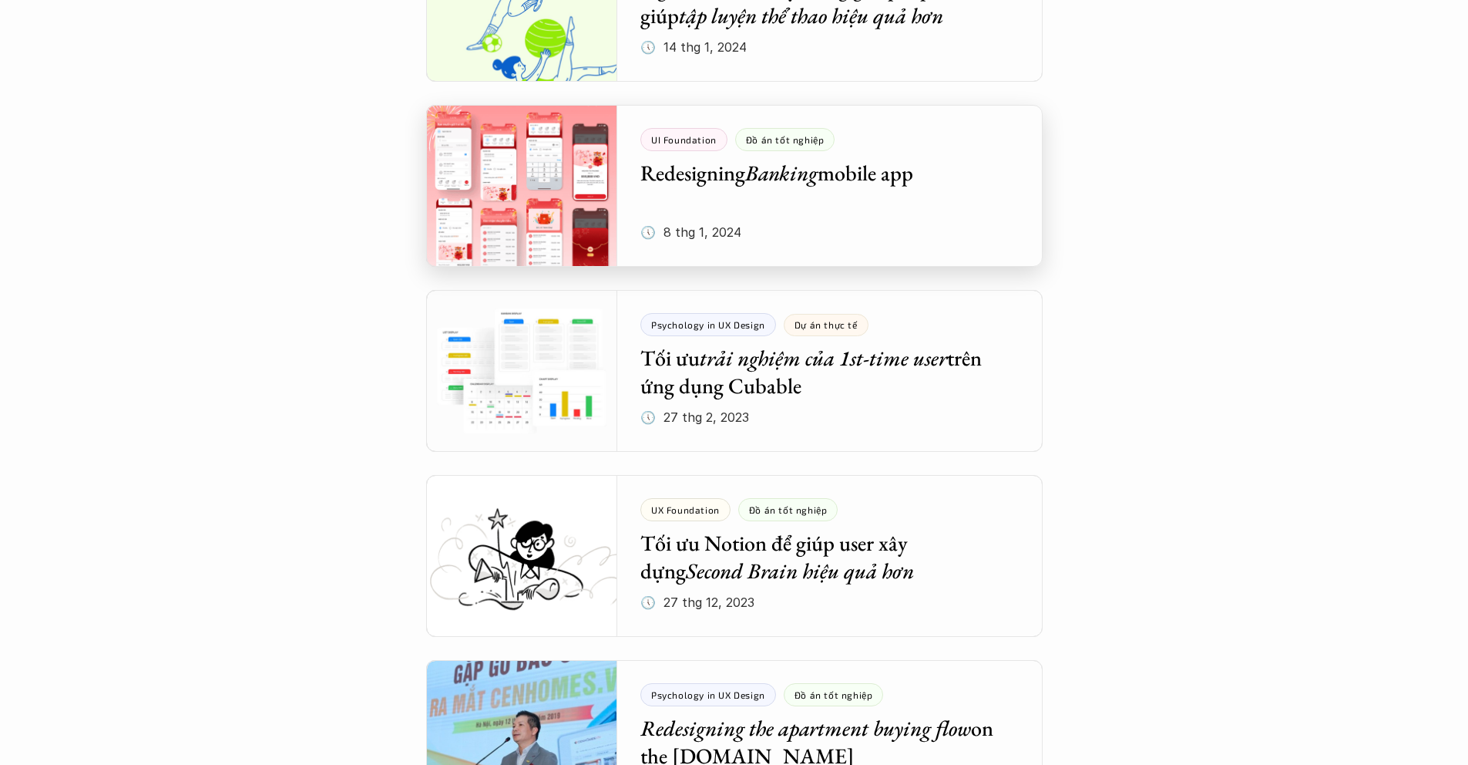
click at [721, 240] on div at bounding box center [734, 186] width 617 height 162
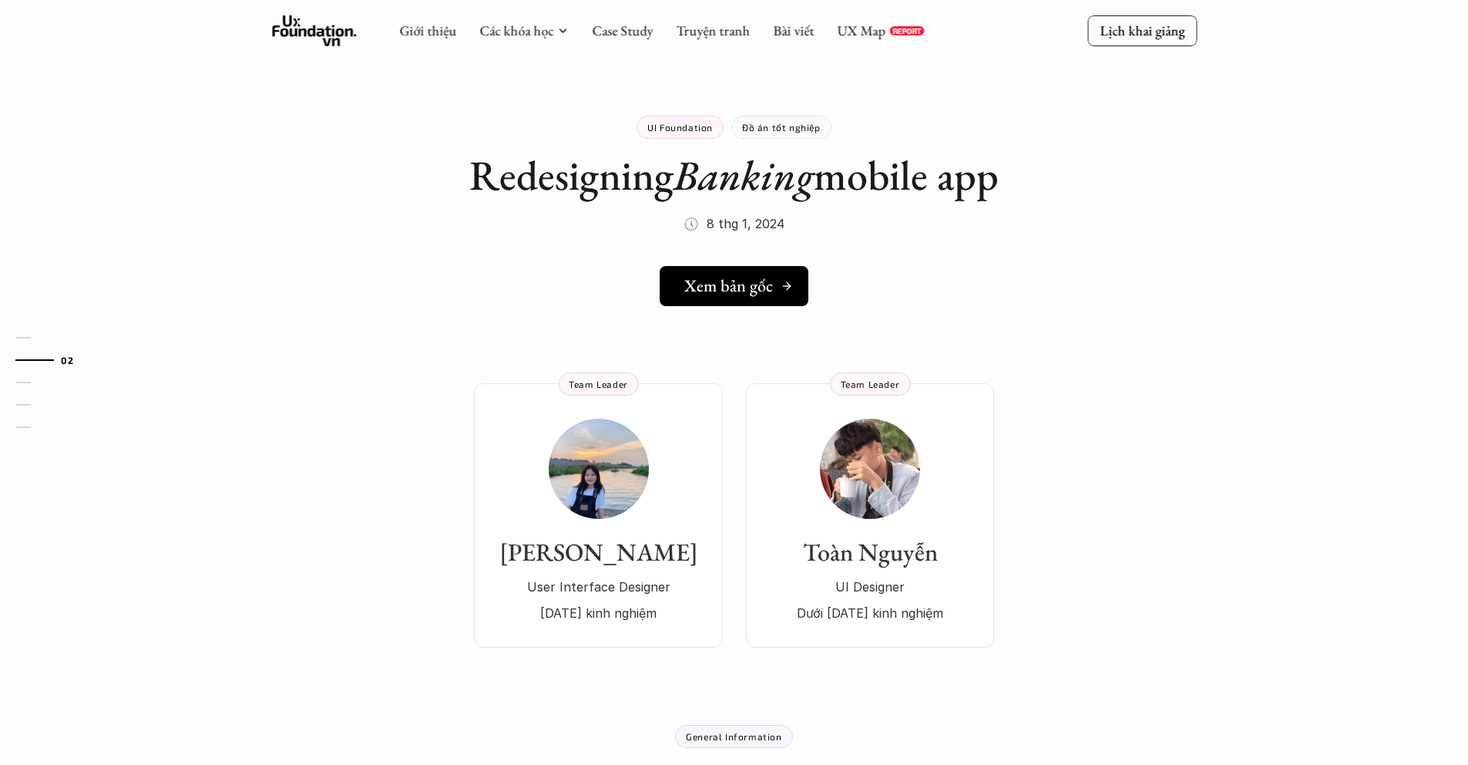
click at [739, 305] on link "Xem bản gốc" at bounding box center [734, 286] width 149 height 40
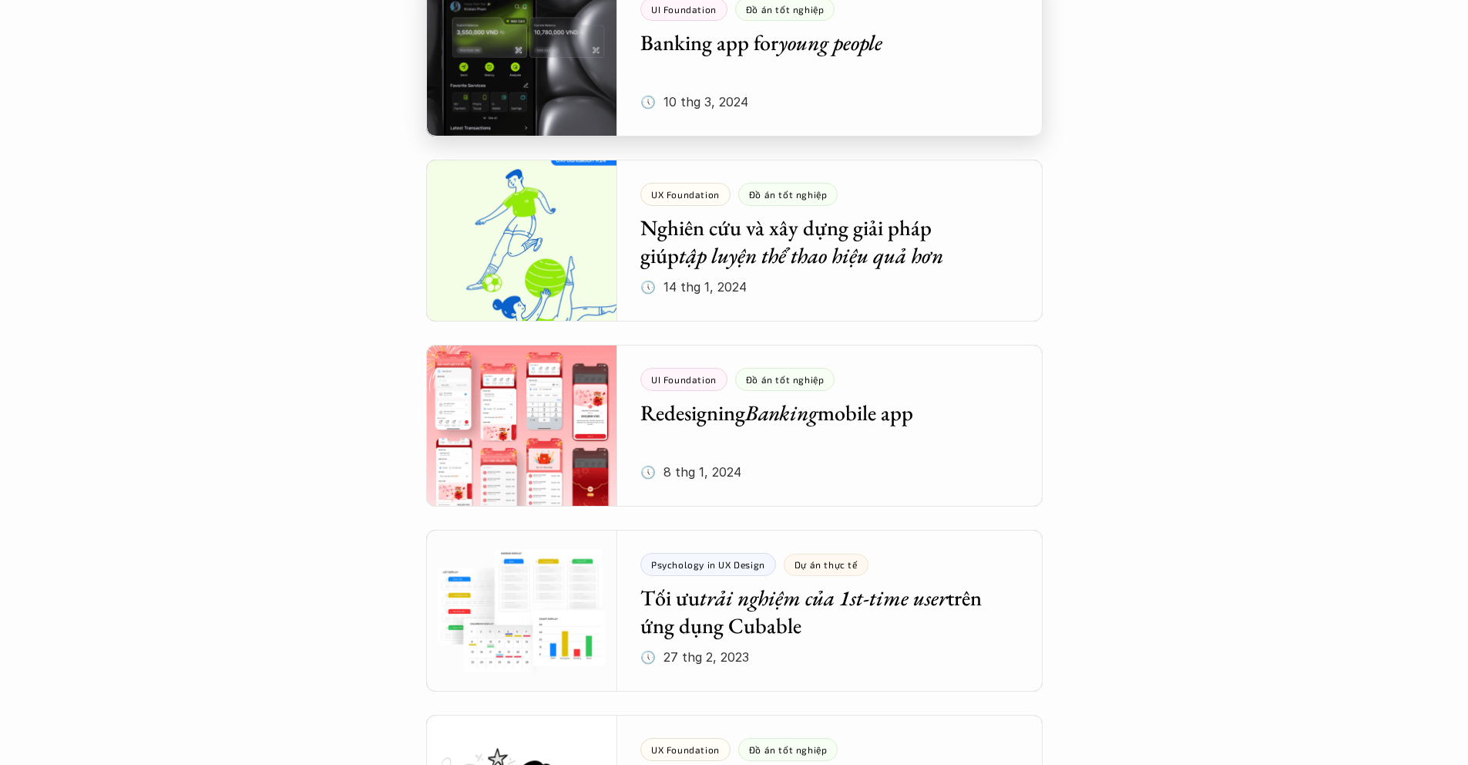
scroll to position [2743, 0]
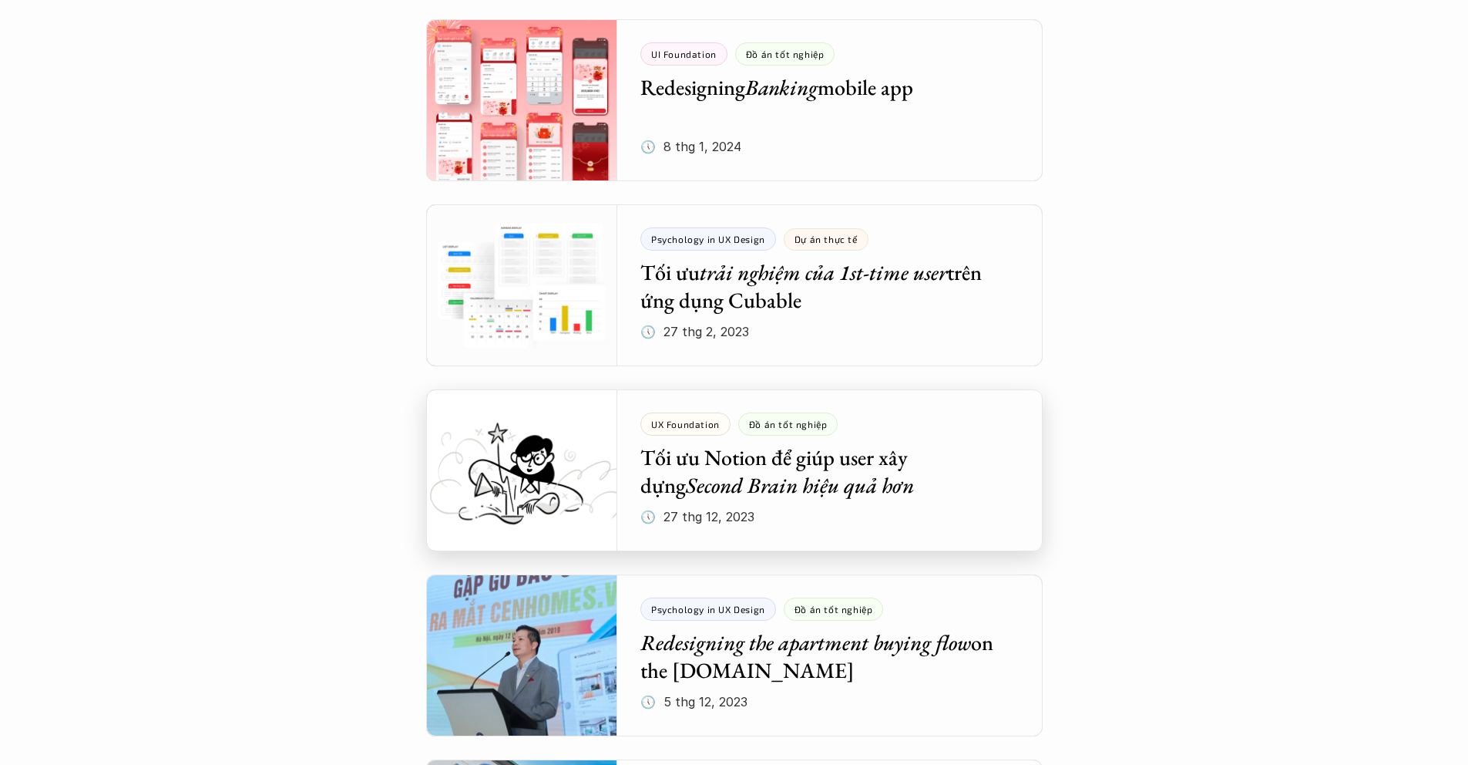
click at [742, 469] on div at bounding box center [734, 470] width 617 height 162
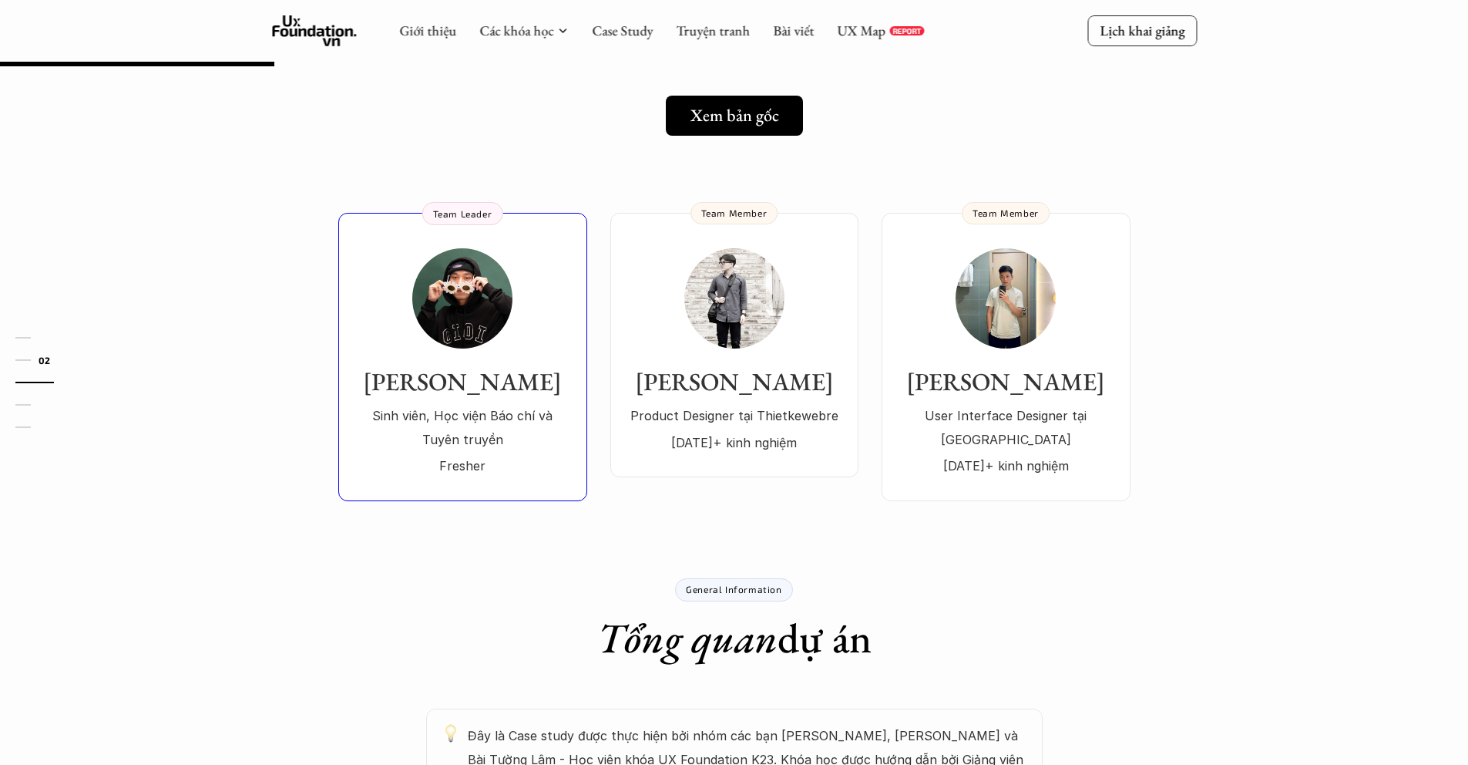
scroll to position [99, 0]
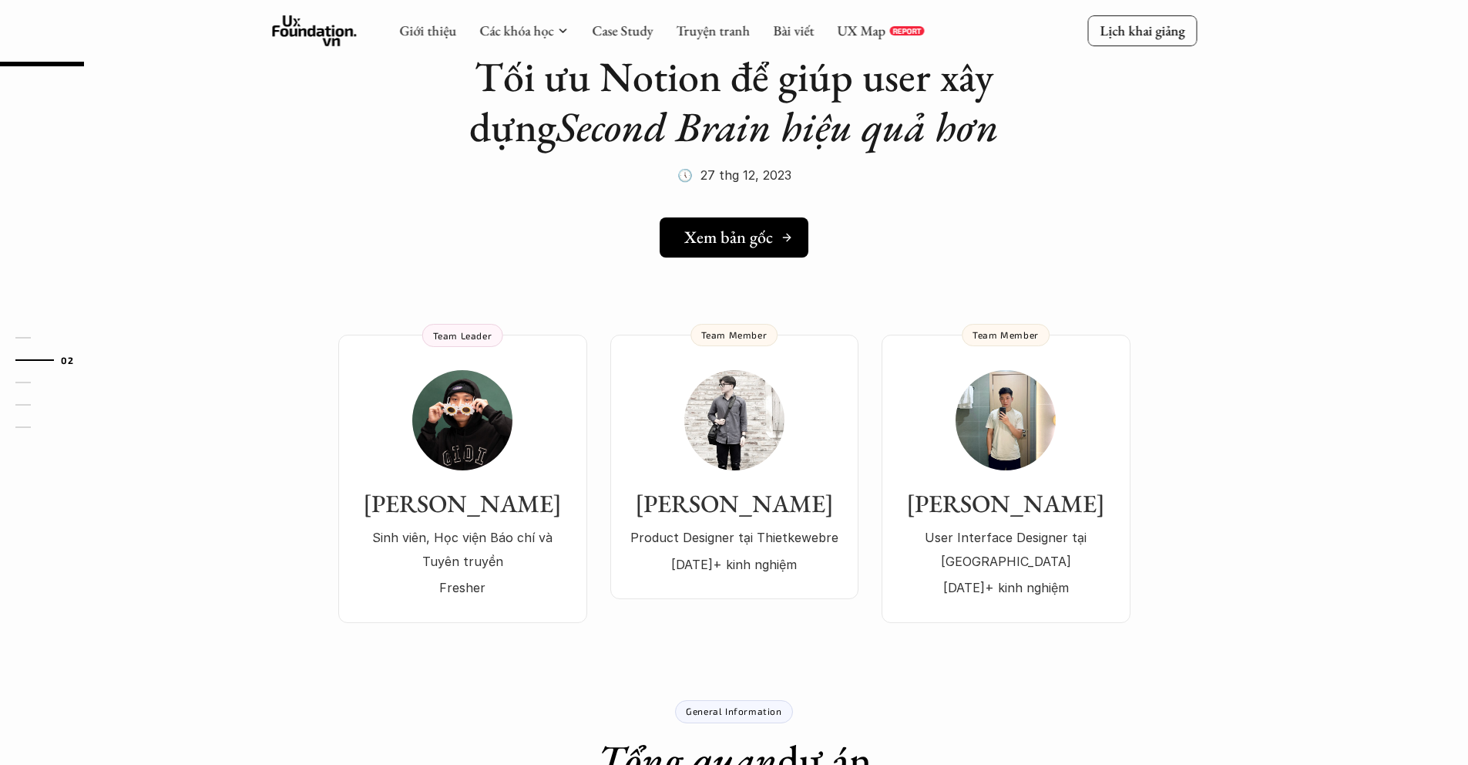
click at [775, 254] on link "Xem bản gốc" at bounding box center [734, 237] width 149 height 40
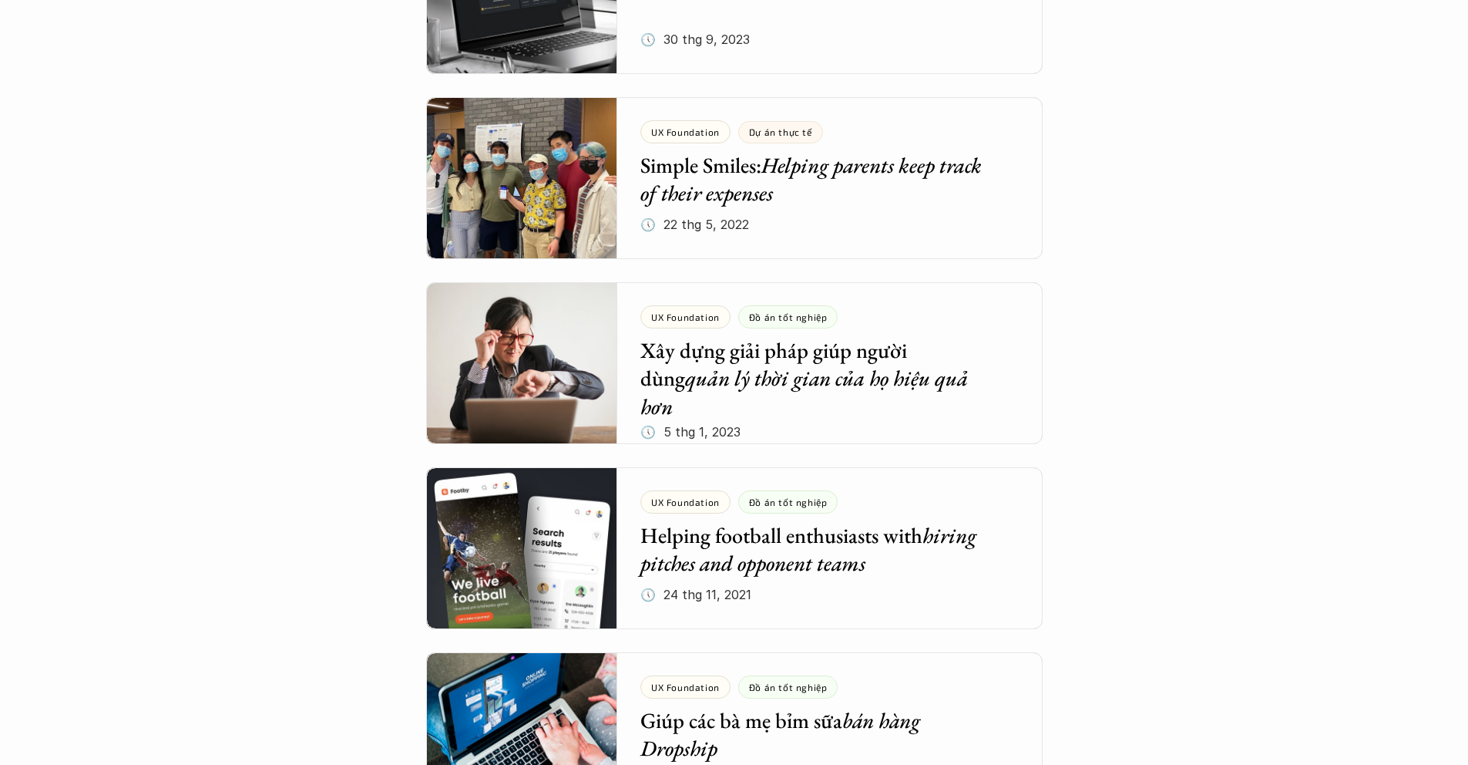
scroll to position [3964, 0]
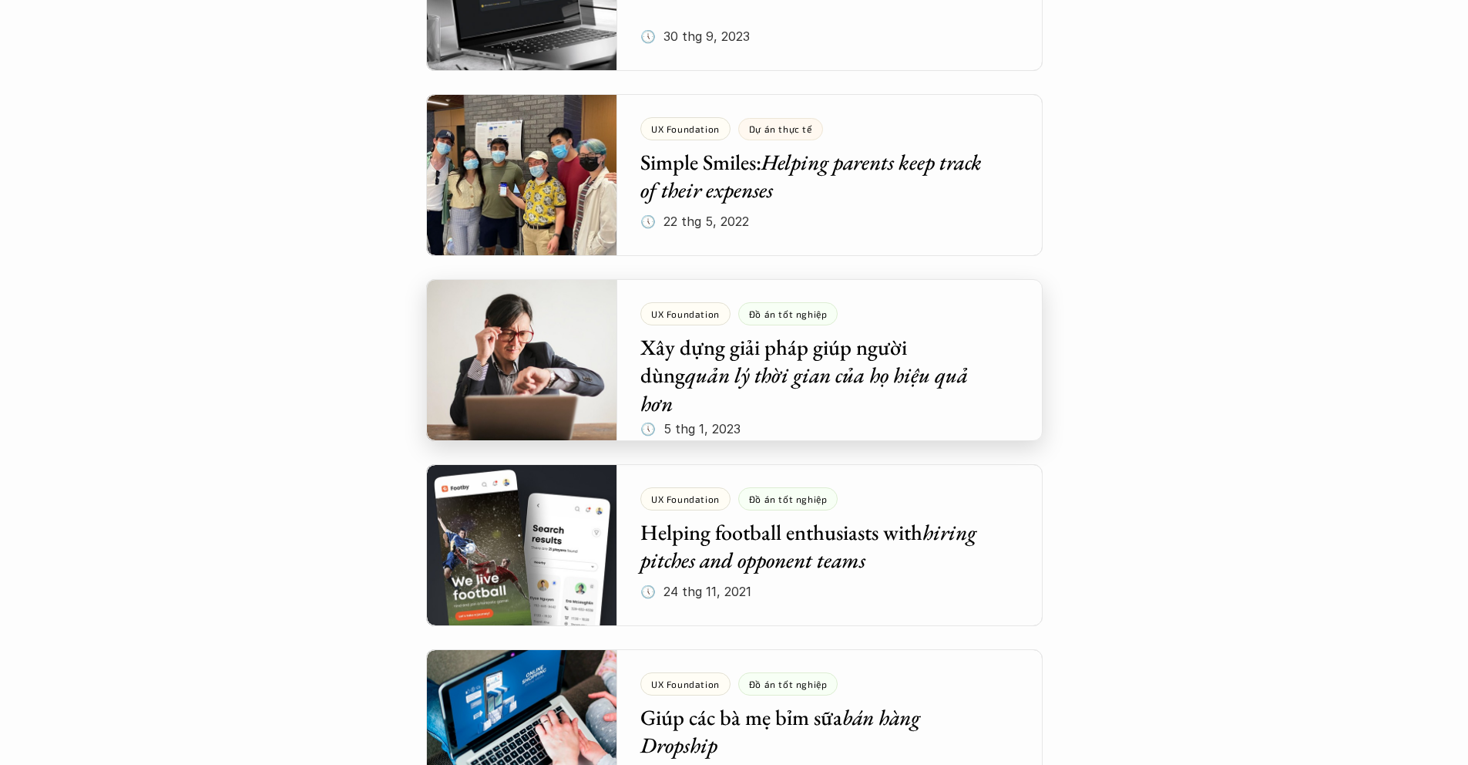
click at [677, 362] on div at bounding box center [734, 360] width 617 height 162
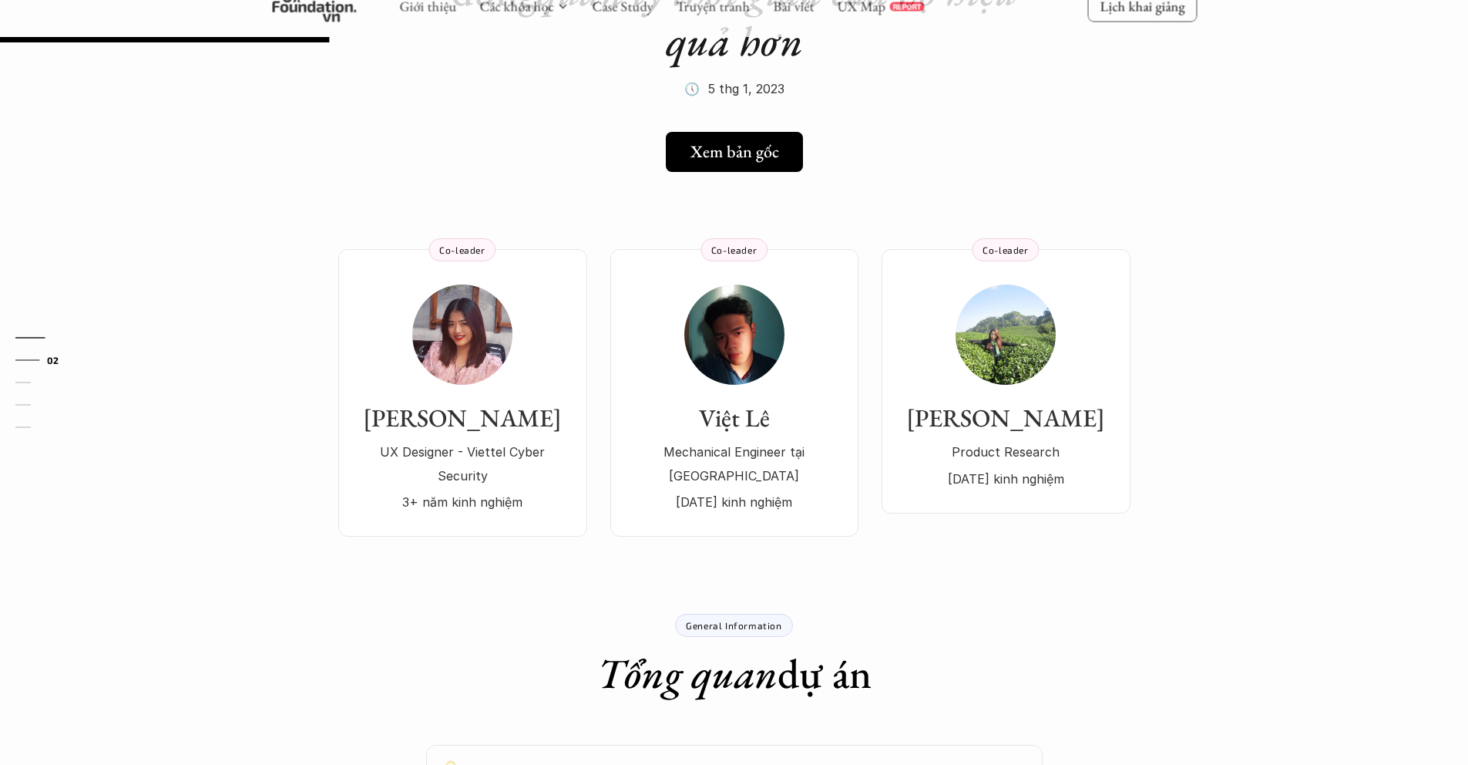
scroll to position [292, 0]
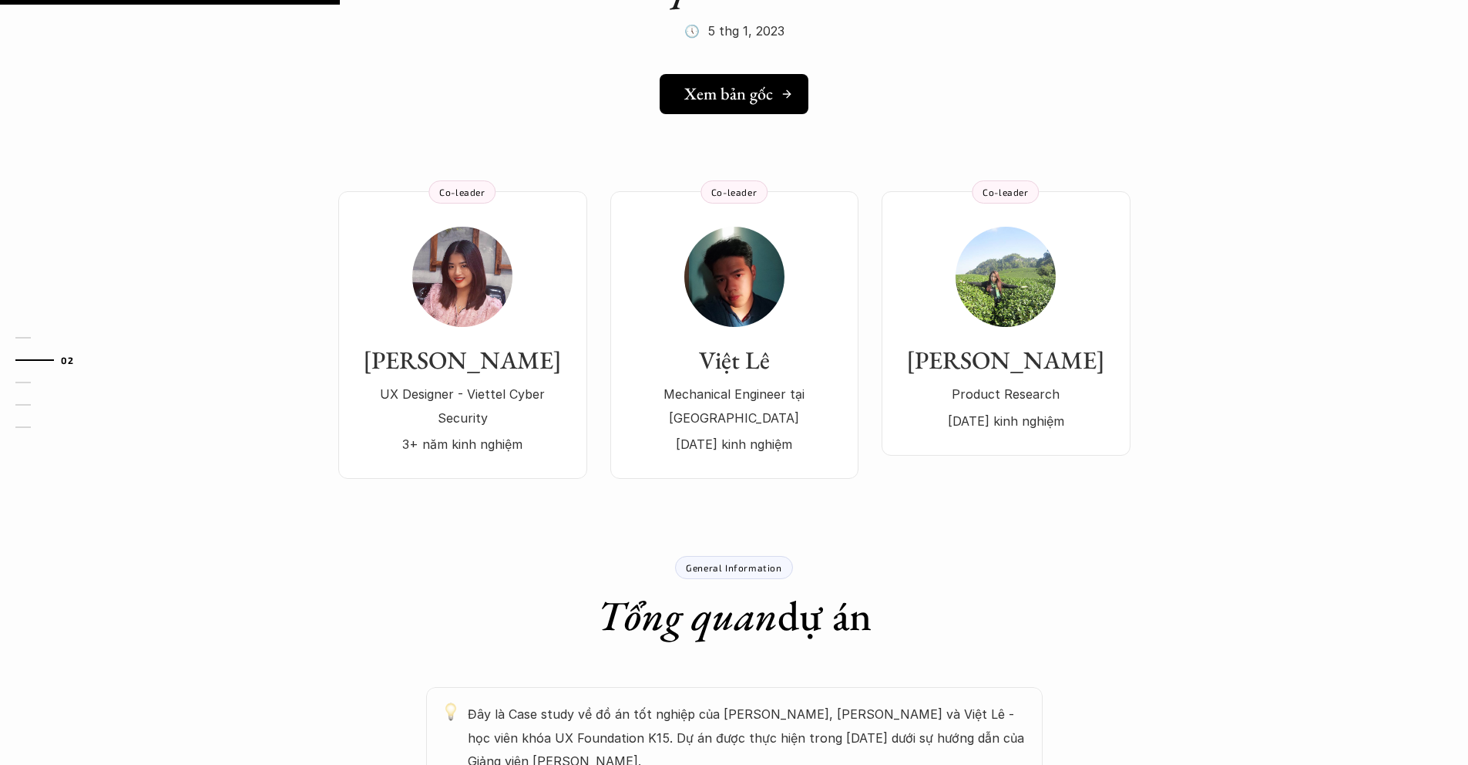
click at [727, 103] on h5 "Xem bản gốc" at bounding box center [728, 94] width 89 height 20
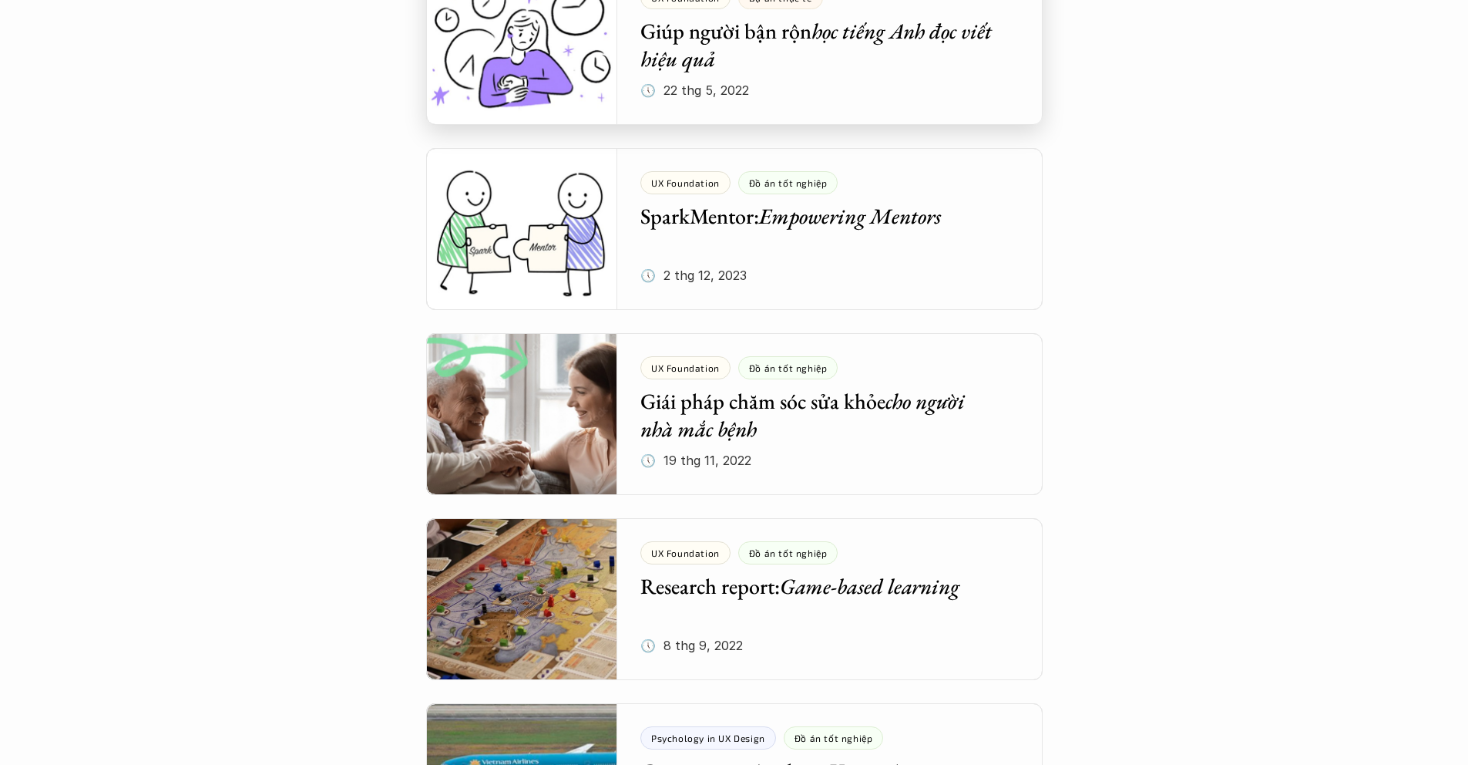
scroll to position [4836, 0]
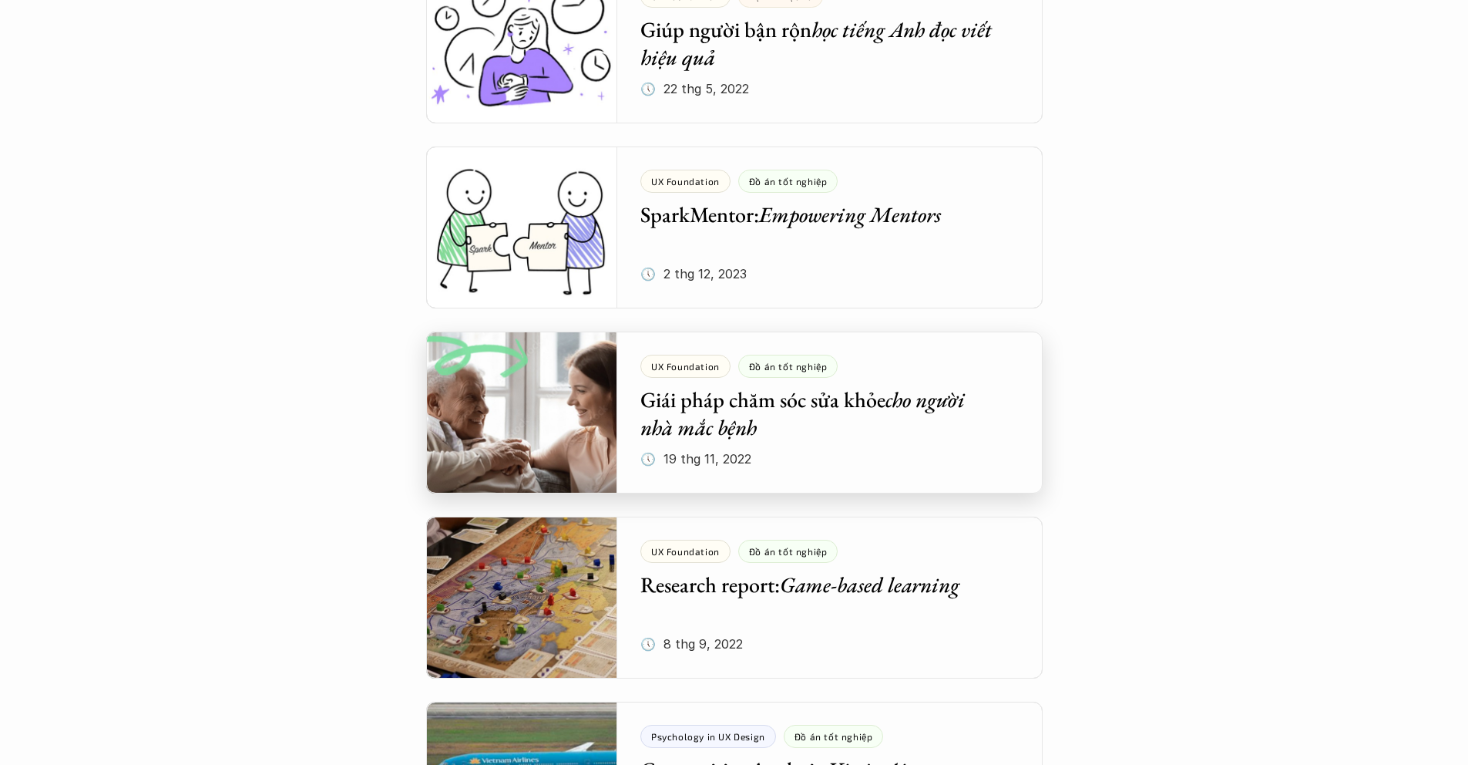
click at [748, 402] on div at bounding box center [734, 412] width 617 height 162
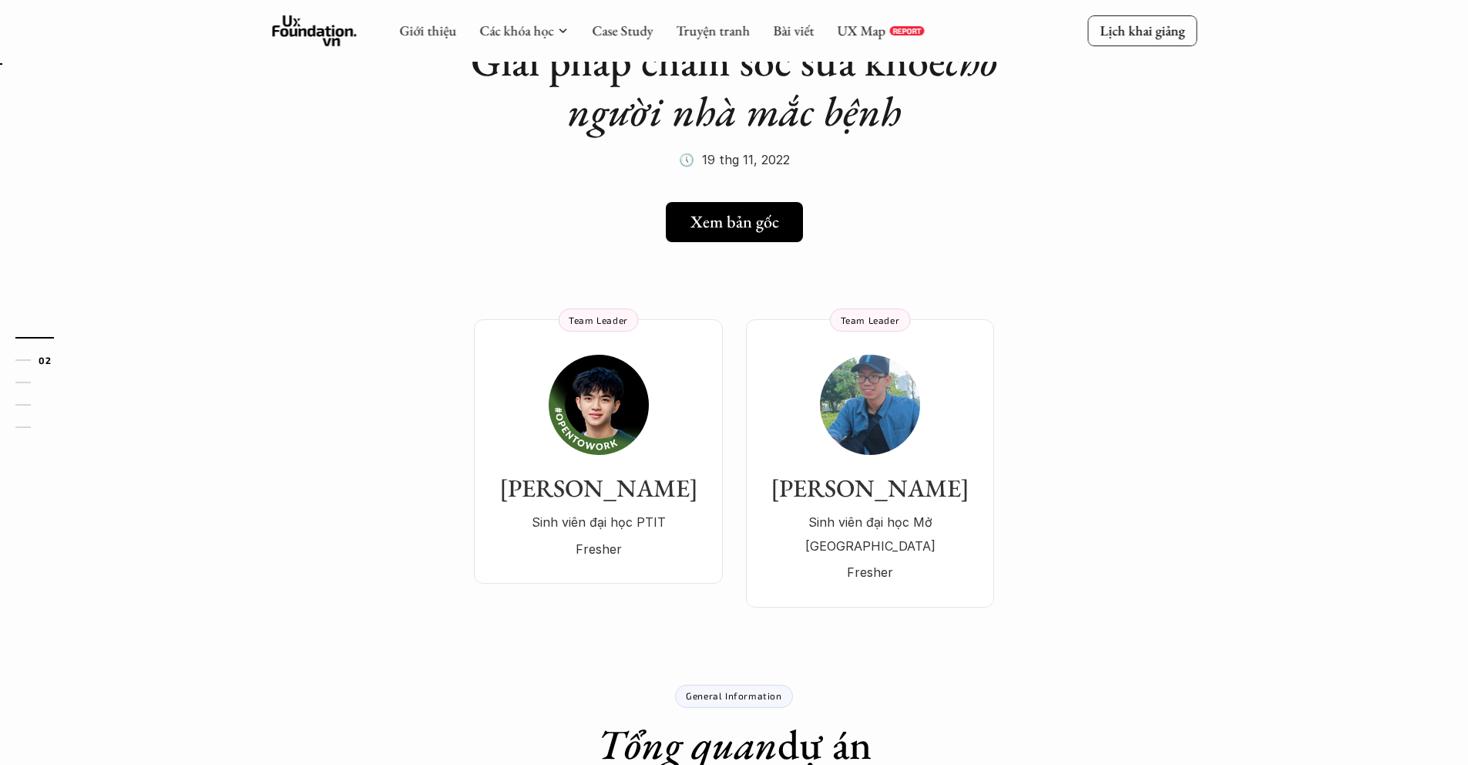
scroll to position [143, 0]
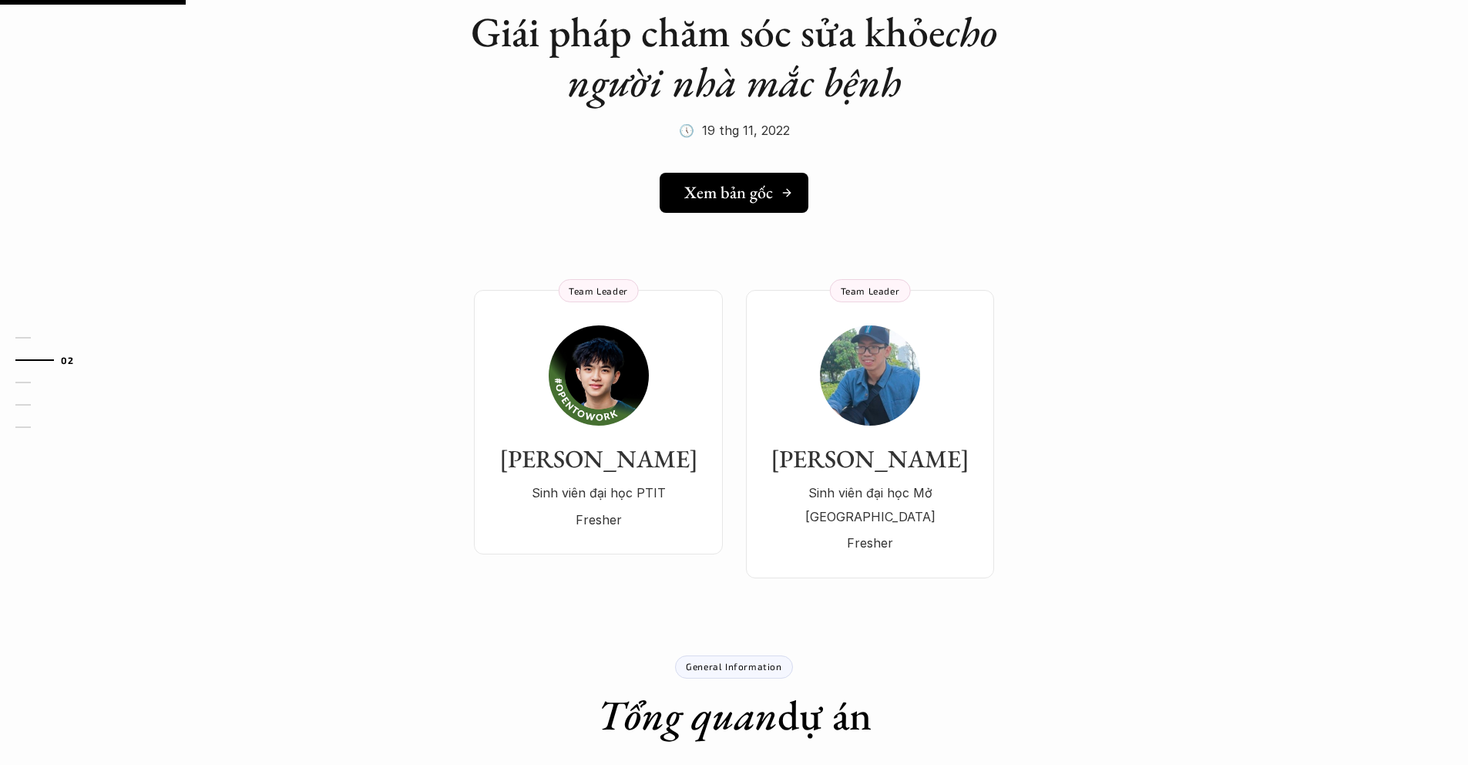
click at [715, 207] on link "Xem bản gốc" at bounding box center [734, 193] width 149 height 40
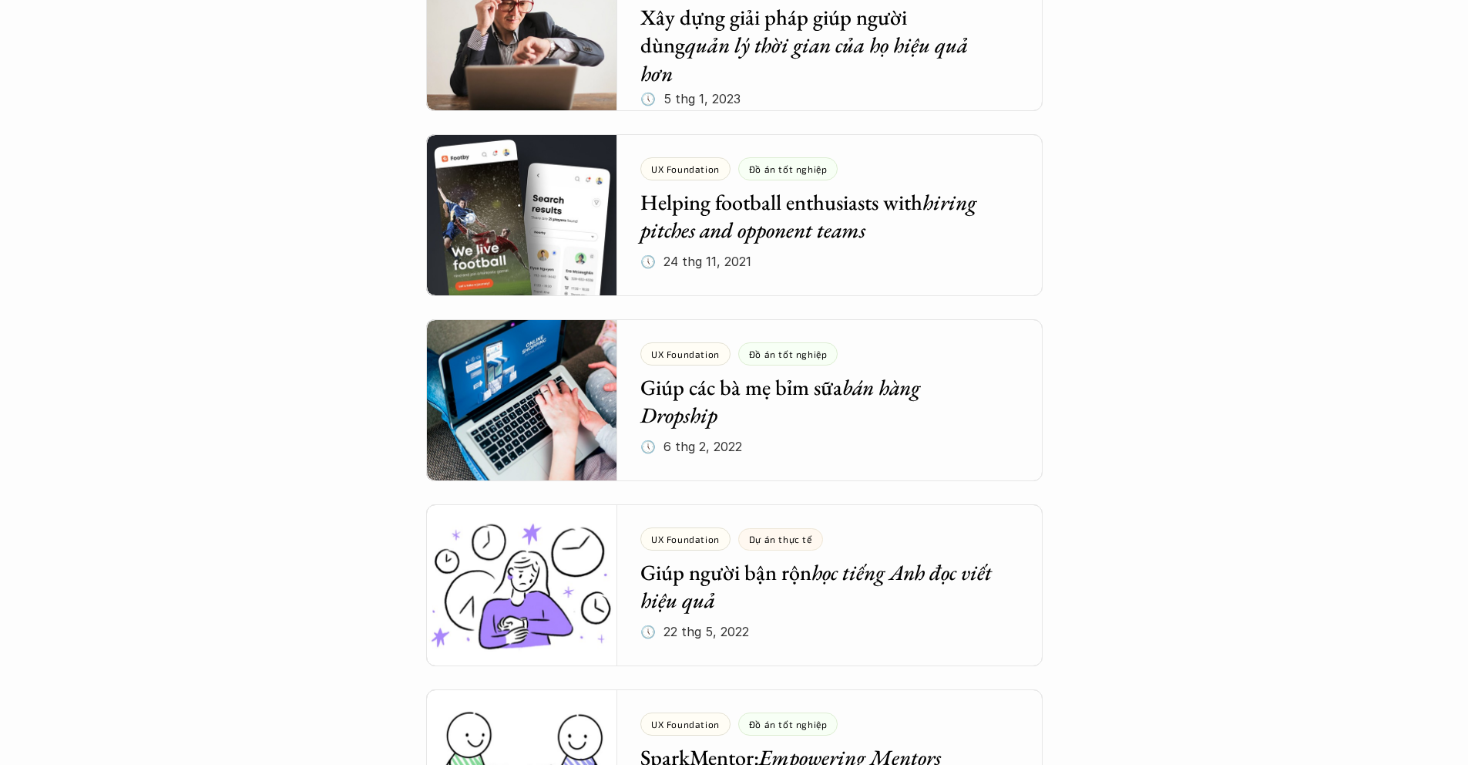
scroll to position [4816, 0]
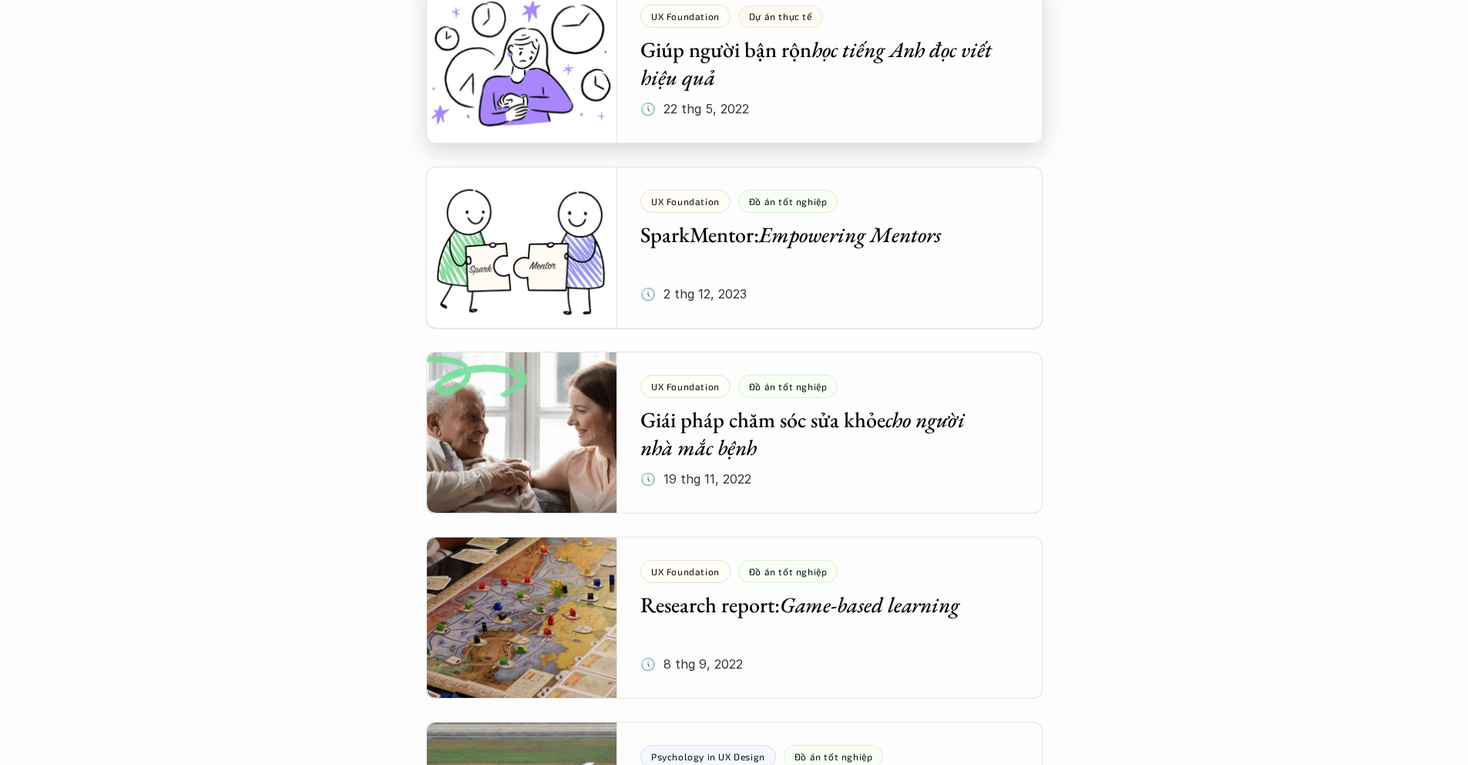
click at [869, 77] on div at bounding box center [734, 63] width 617 height 162
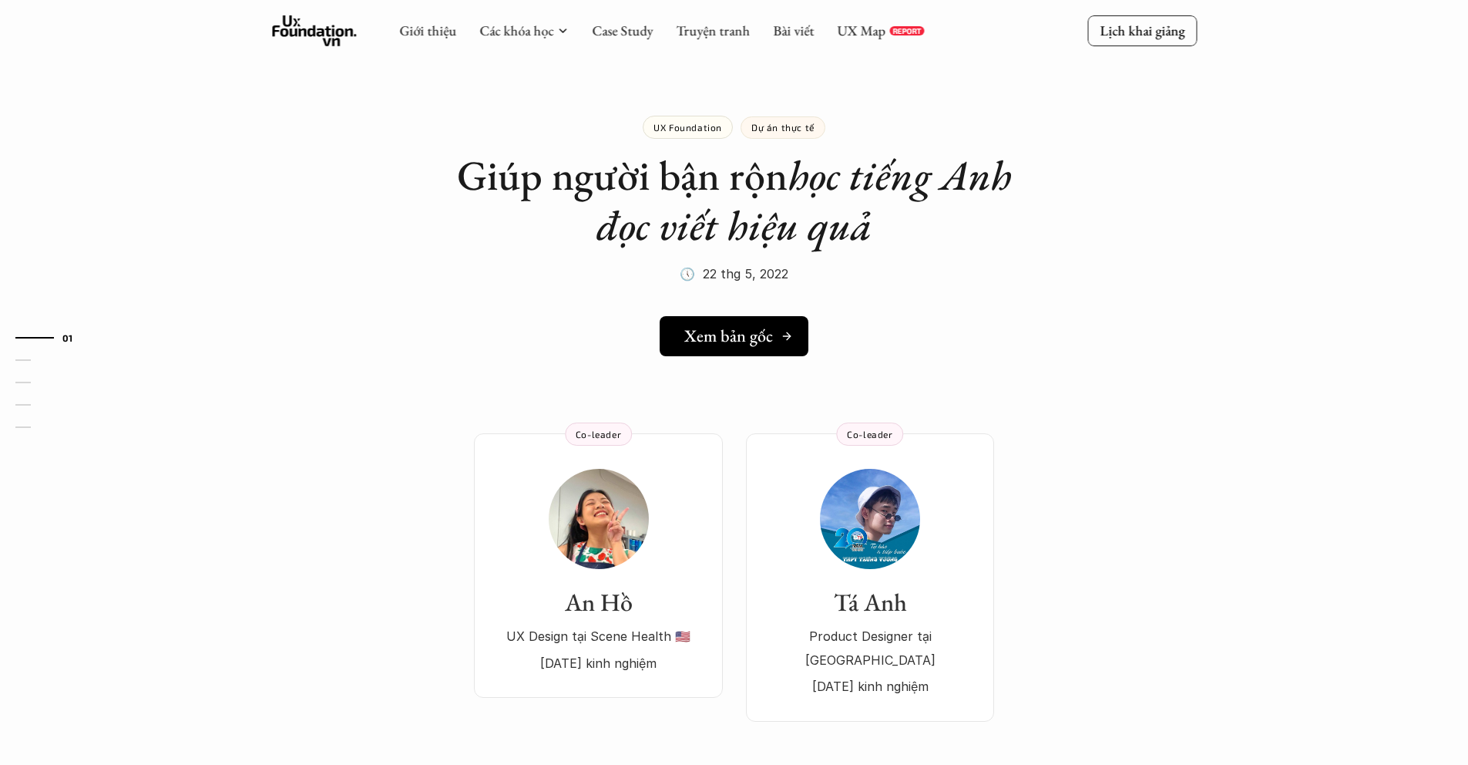
click at [717, 327] on h5 "Xem bản gốc" at bounding box center [728, 336] width 89 height 20
click at [771, 327] on h5 "Xem bản gốc" at bounding box center [728, 336] width 89 height 20
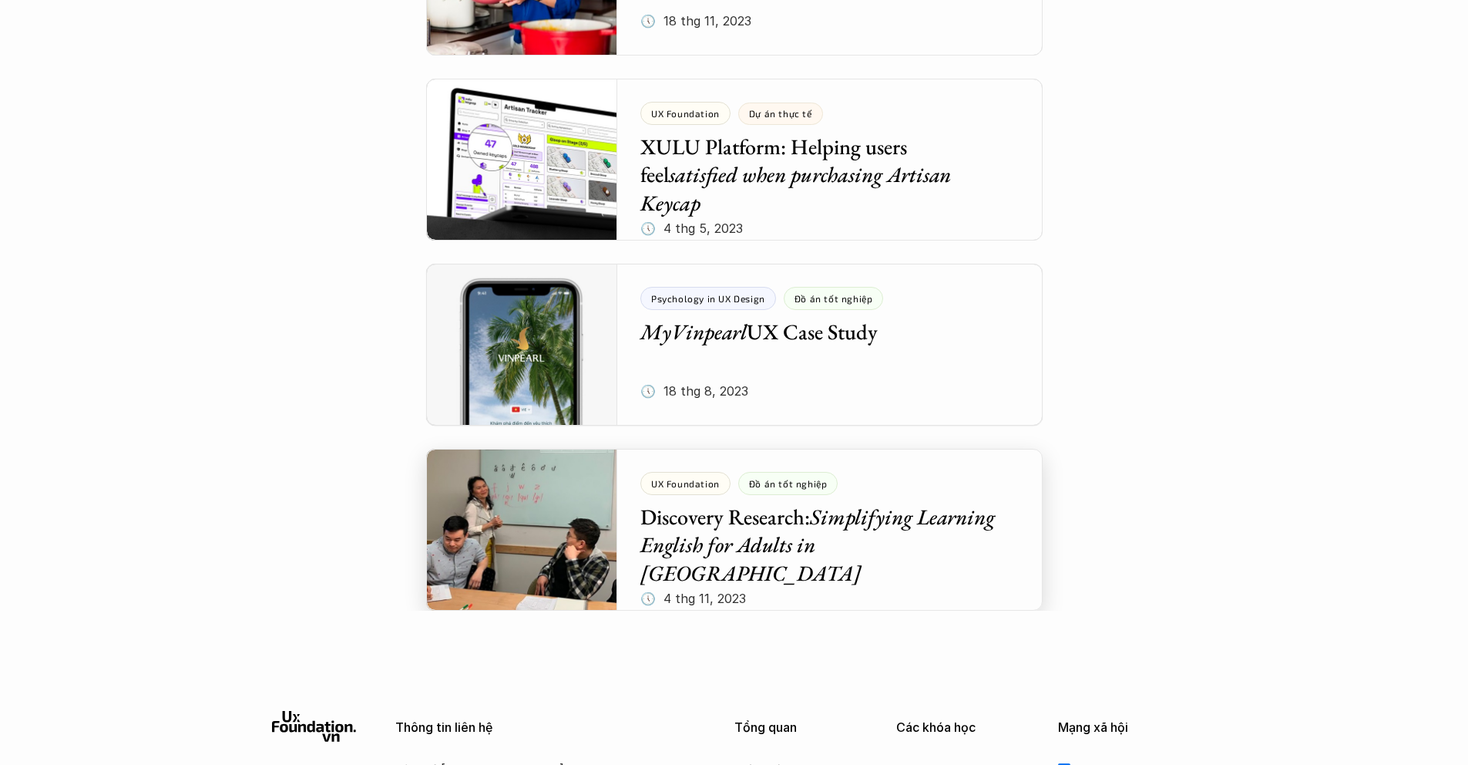
scroll to position [6202, 0]
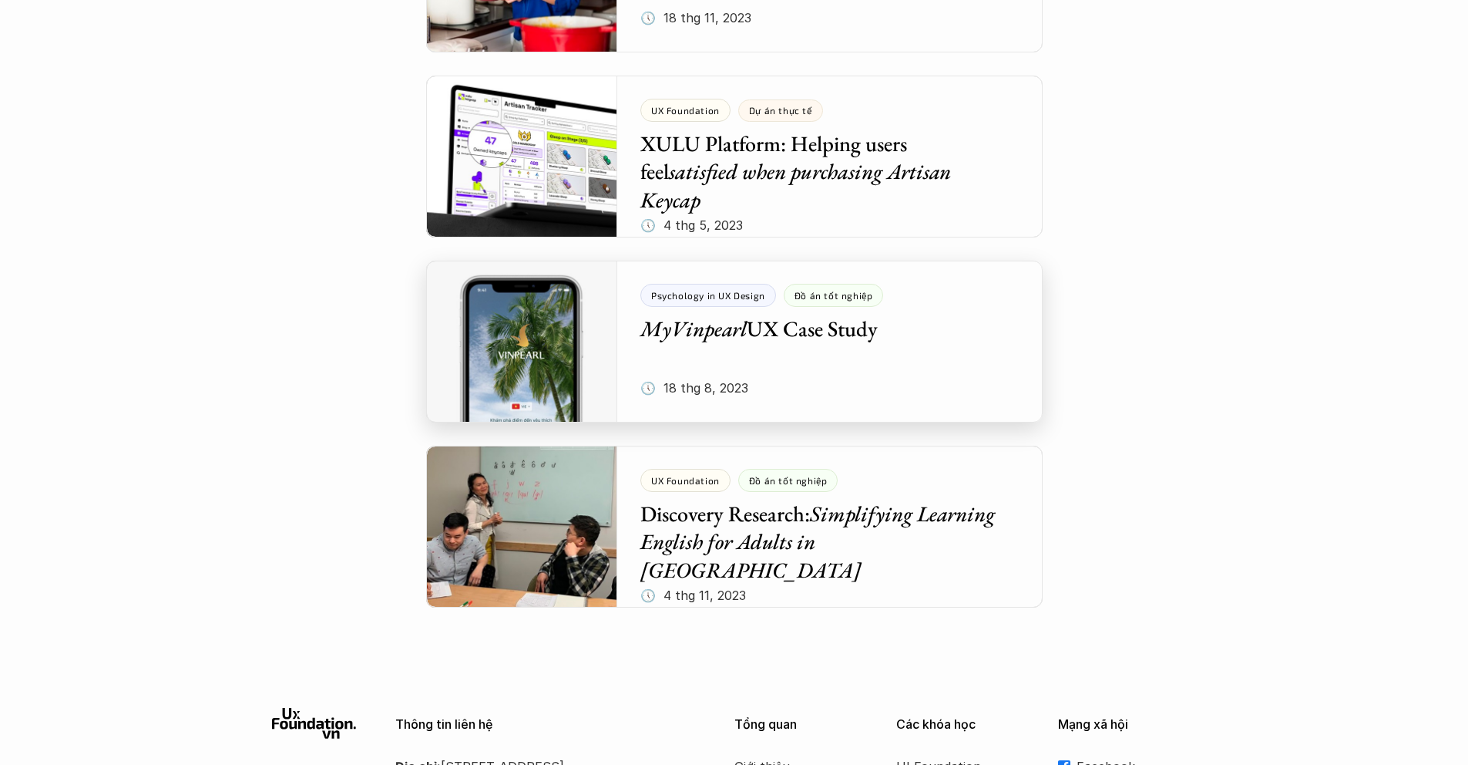
click at [826, 353] on div at bounding box center [734, 342] width 617 height 162
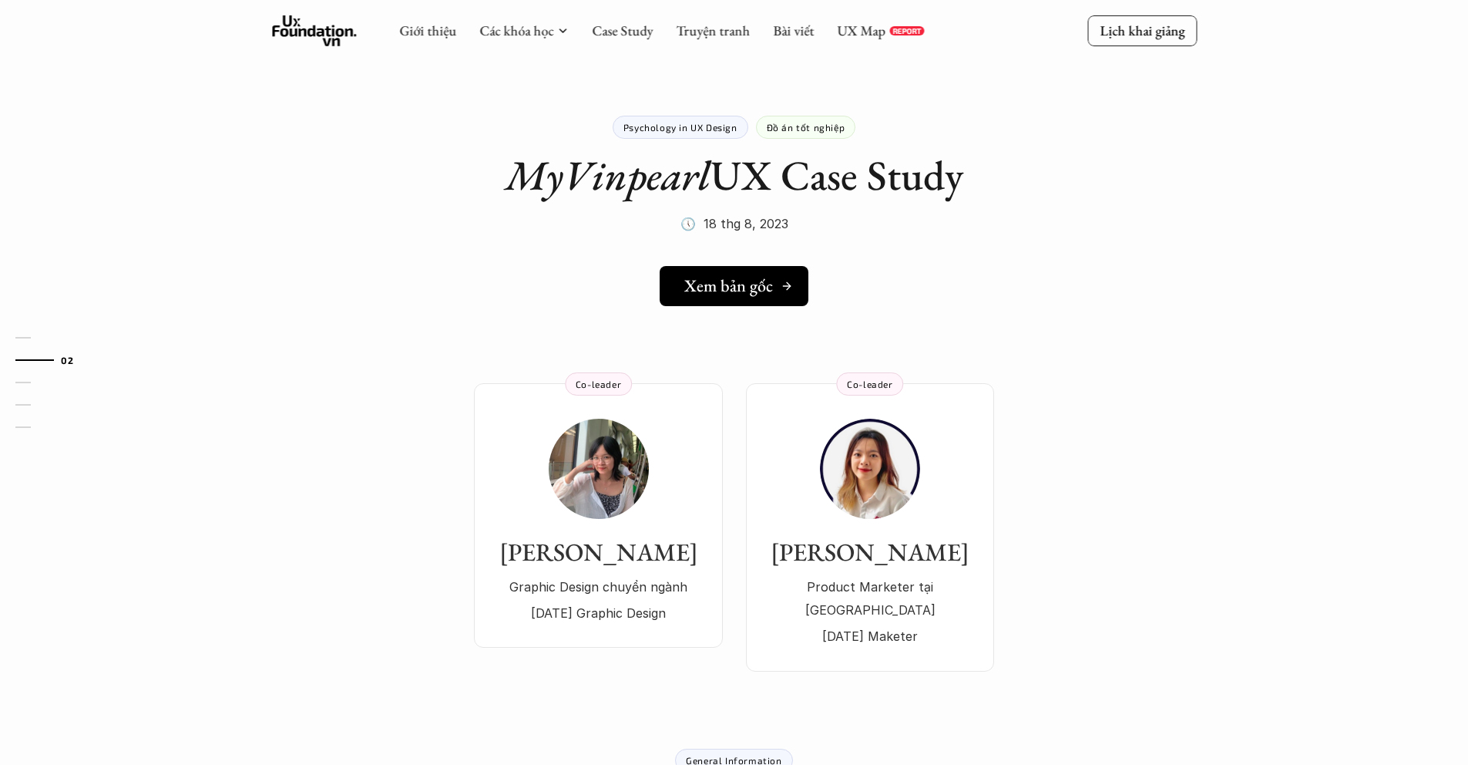
click at [756, 271] on link "Xem bản gốc" at bounding box center [734, 286] width 149 height 40
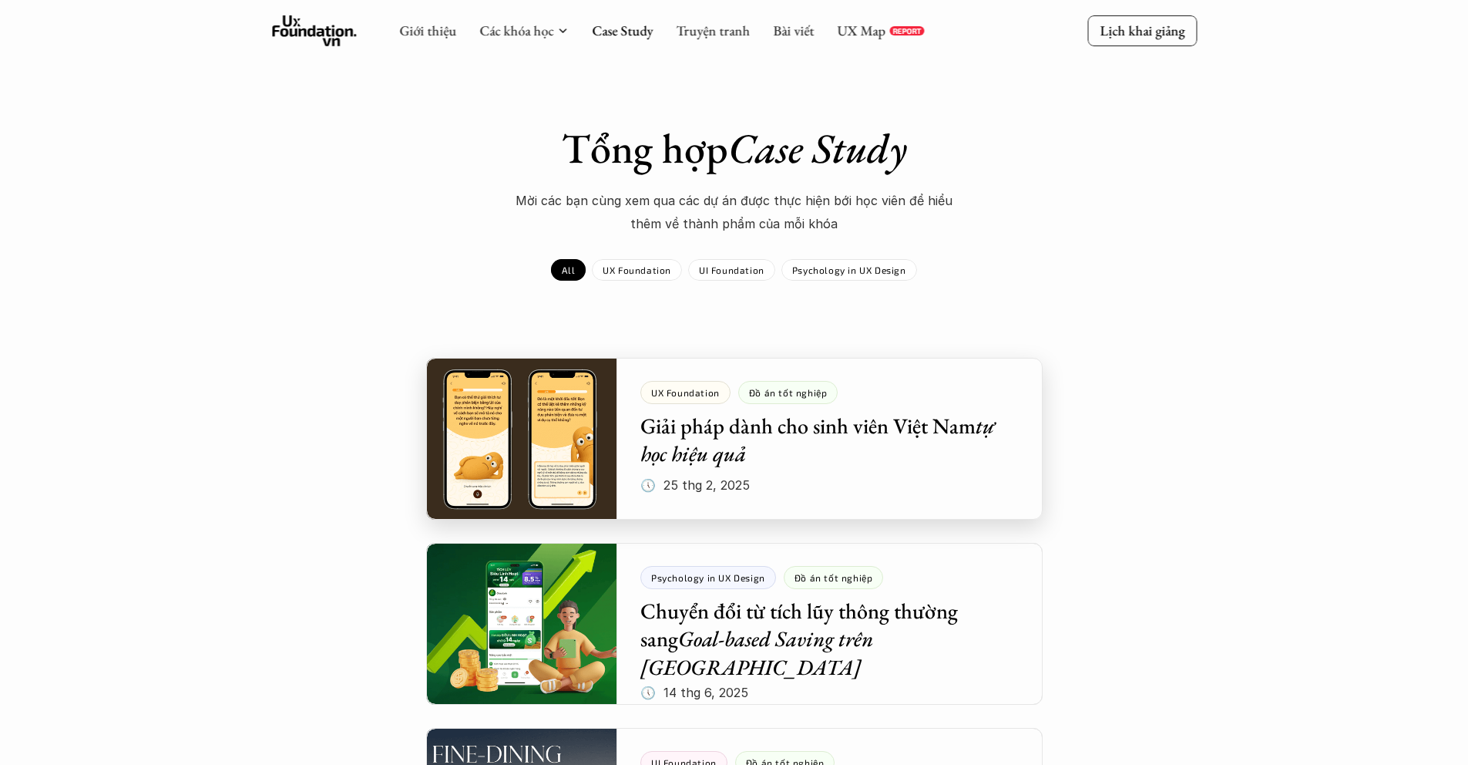
click at [752, 434] on div at bounding box center [734, 439] width 617 height 162
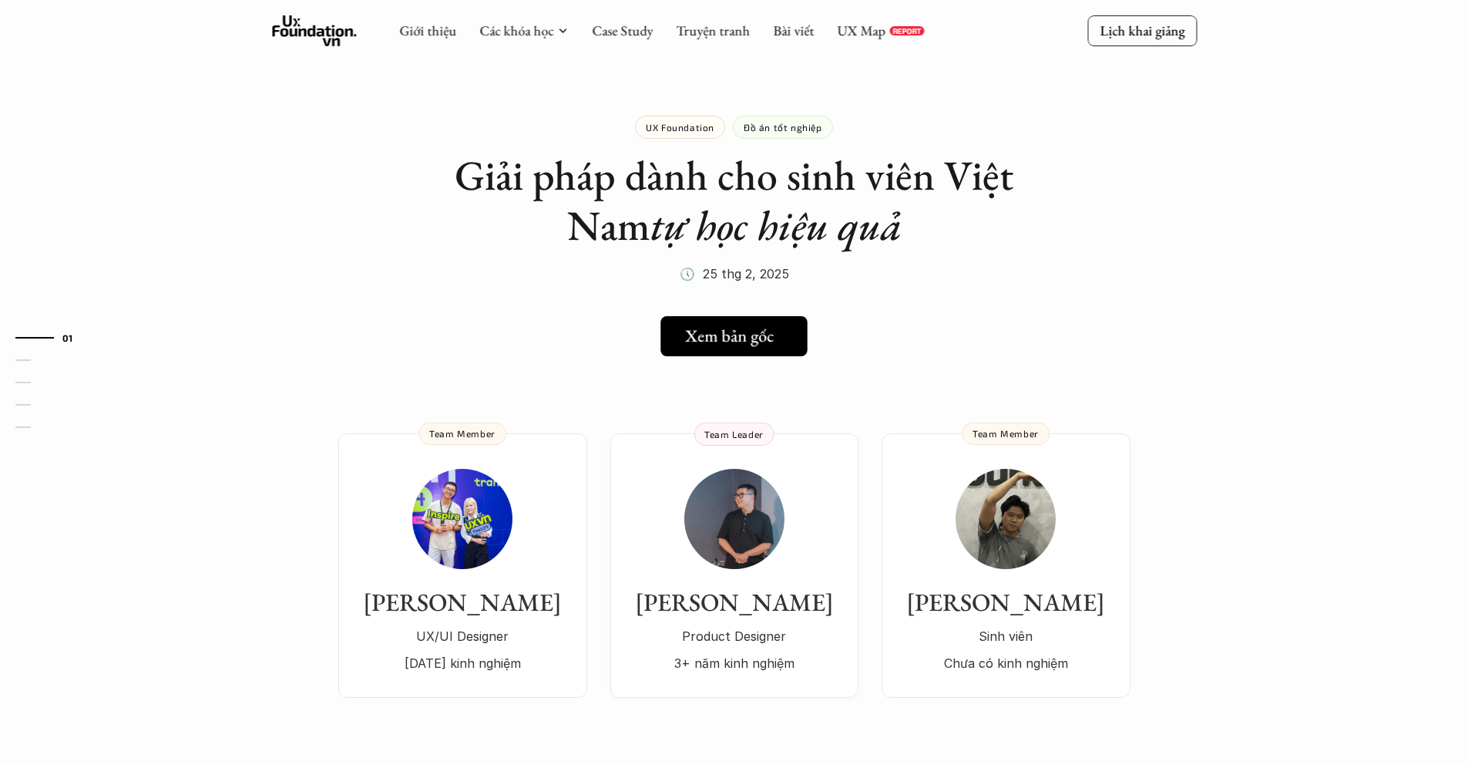
click at [686, 328] on h5 "Xem bản gốc" at bounding box center [729, 336] width 89 height 20
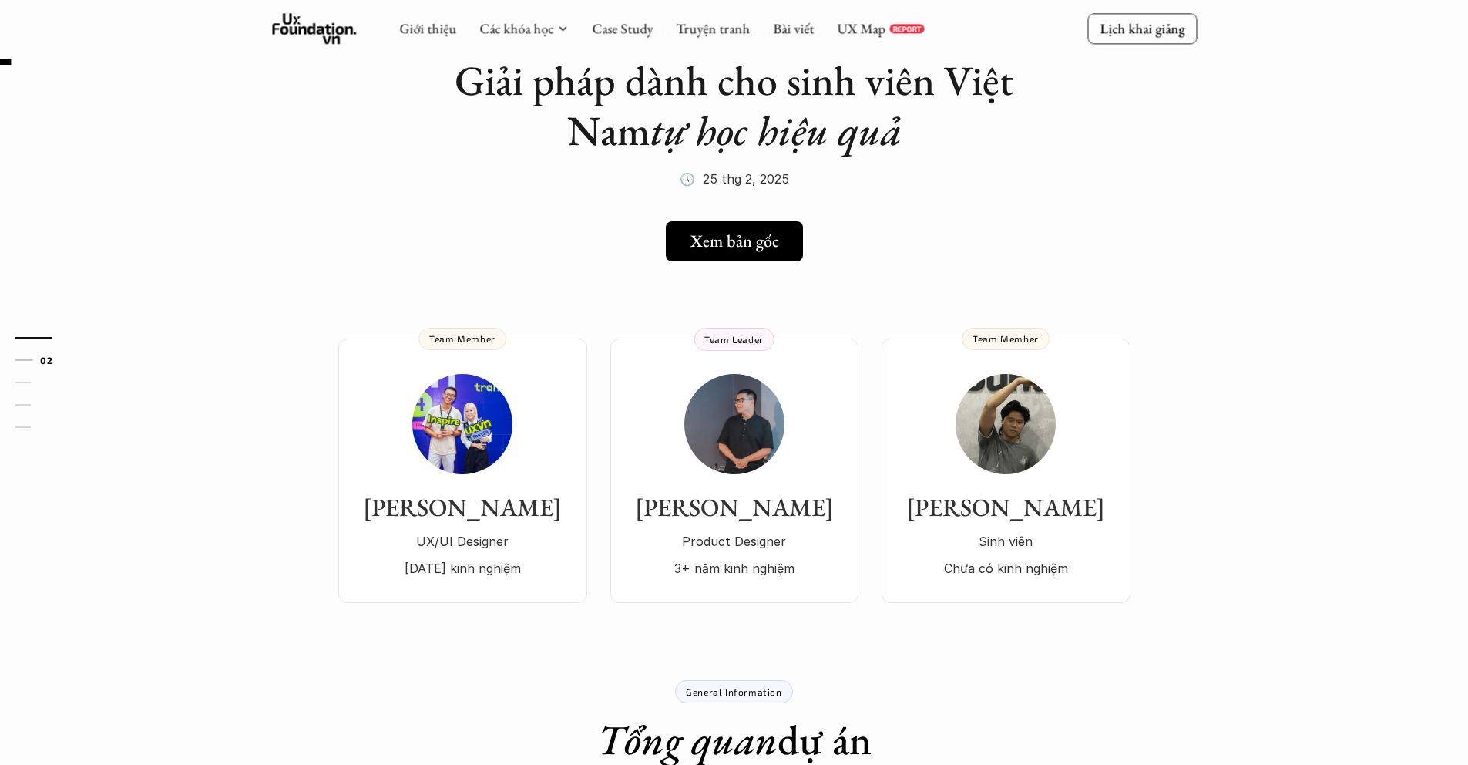
scroll to position [114, 0]
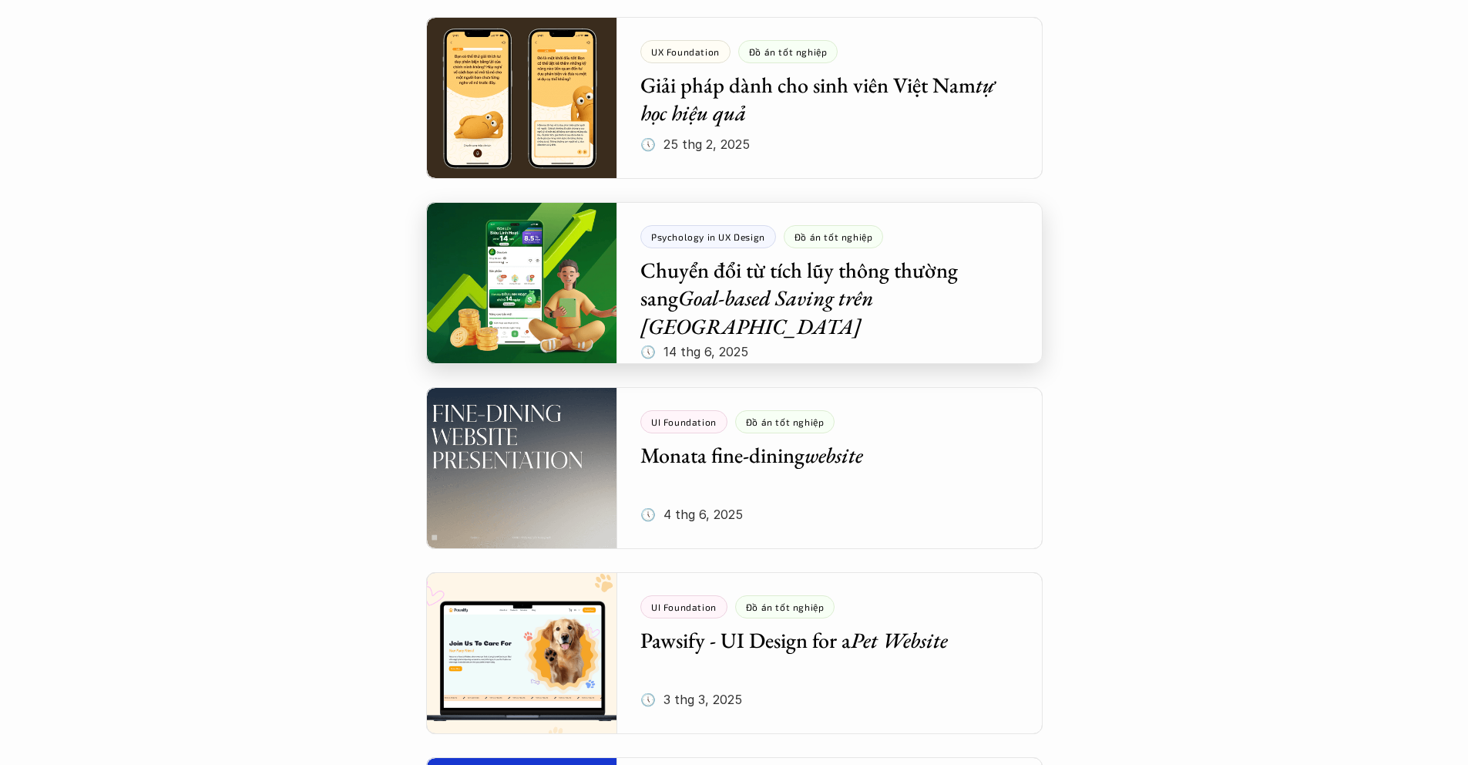
scroll to position [392, 0]
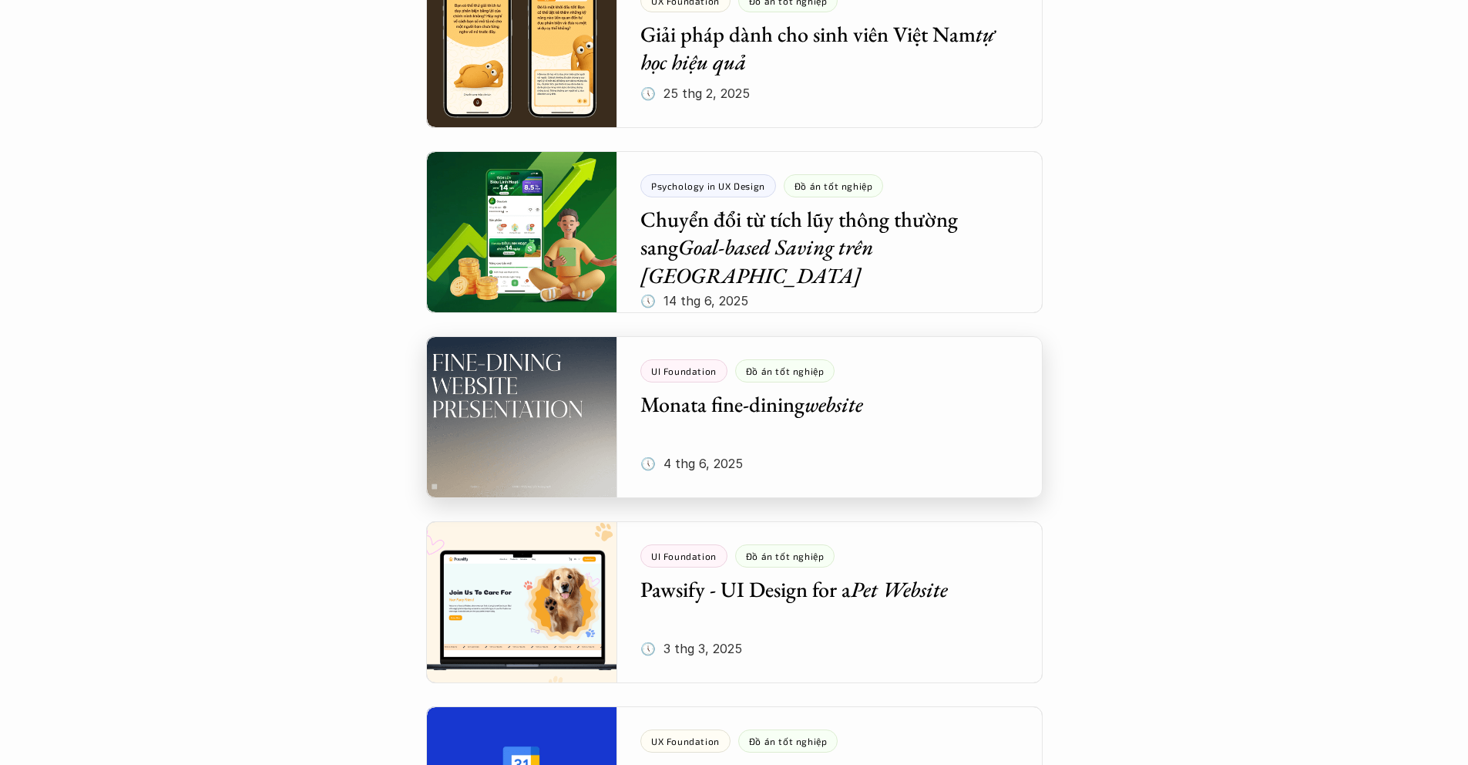
click at [667, 407] on div at bounding box center [734, 417] width 617 height 162
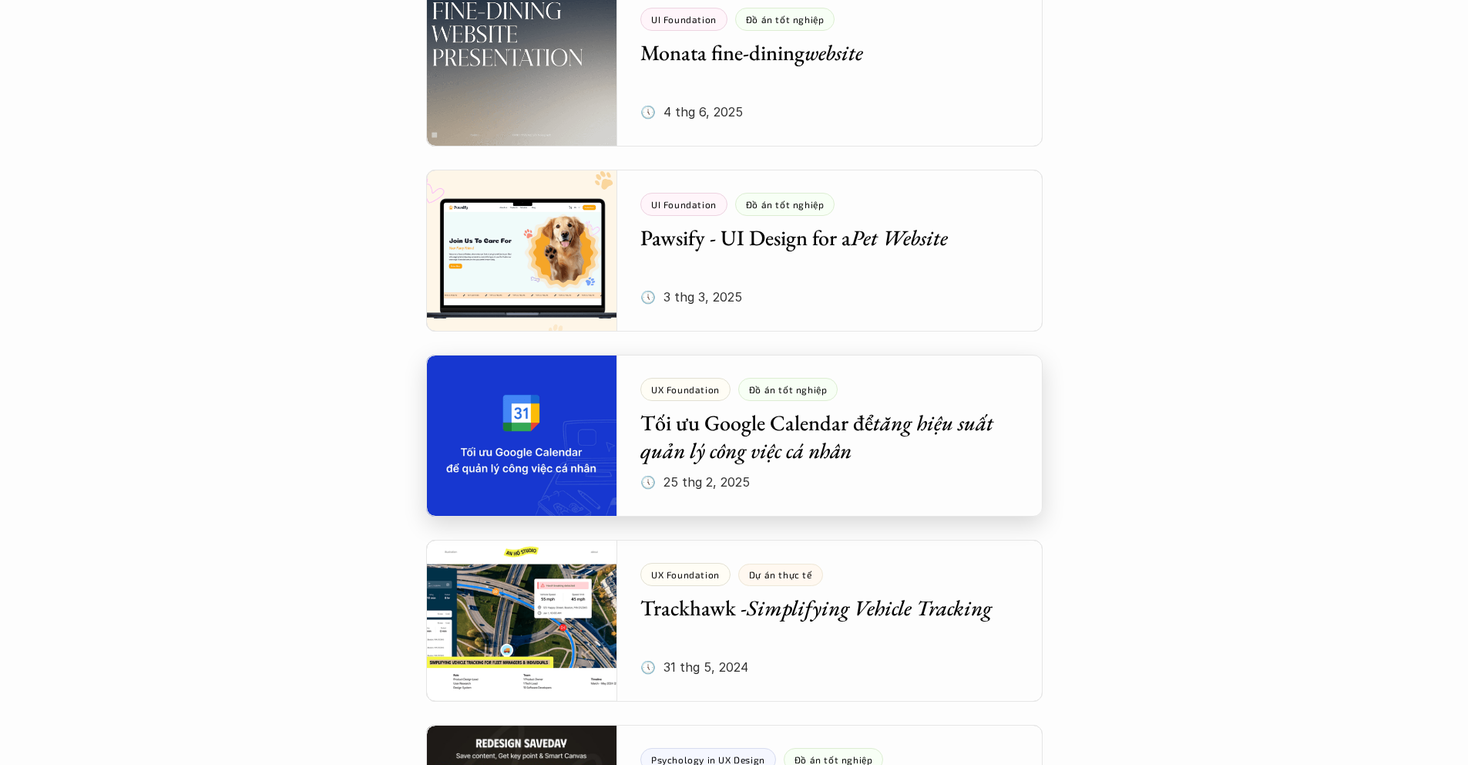
scroll to position [762, 0]
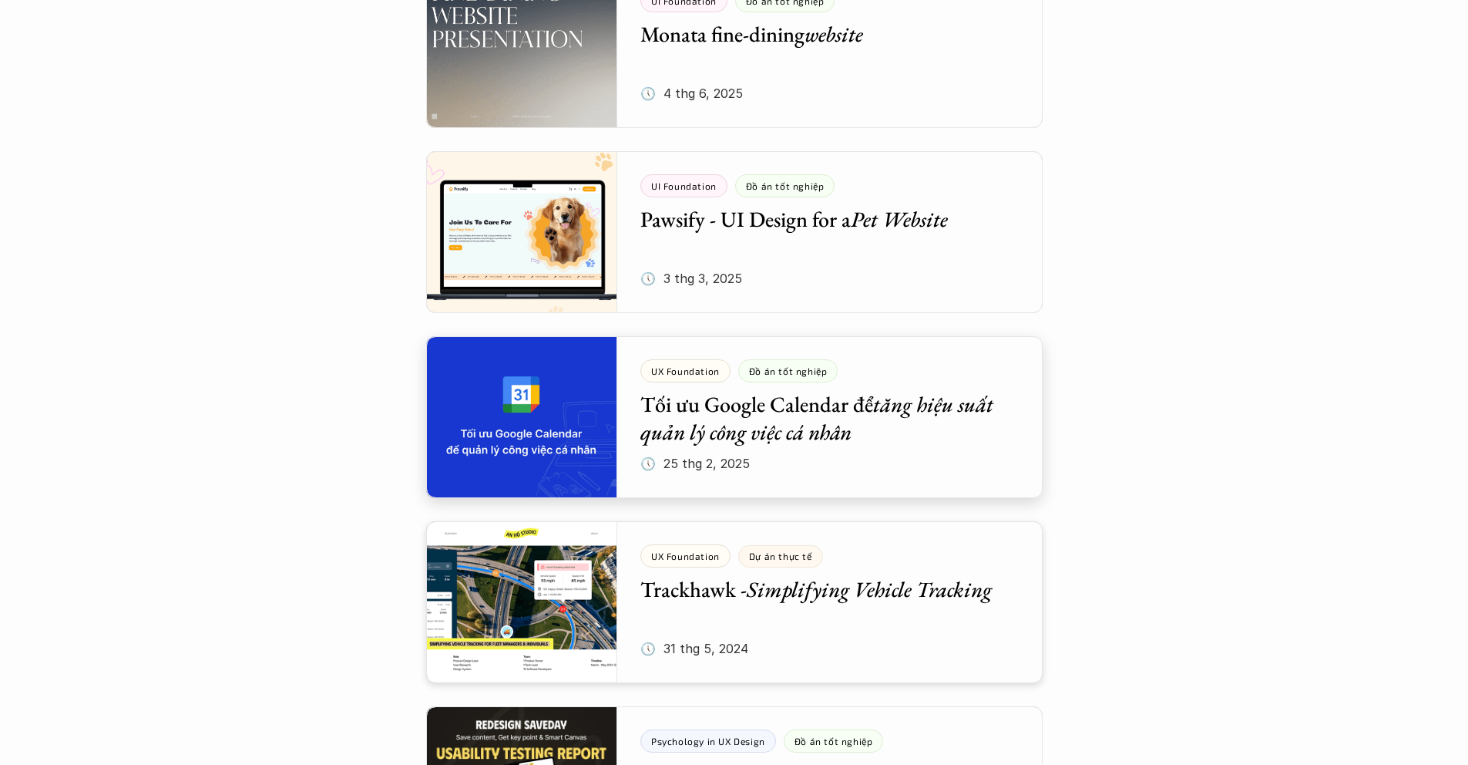
click at [735, 426] on div at bounding box center [734, 417] width 617 height 162
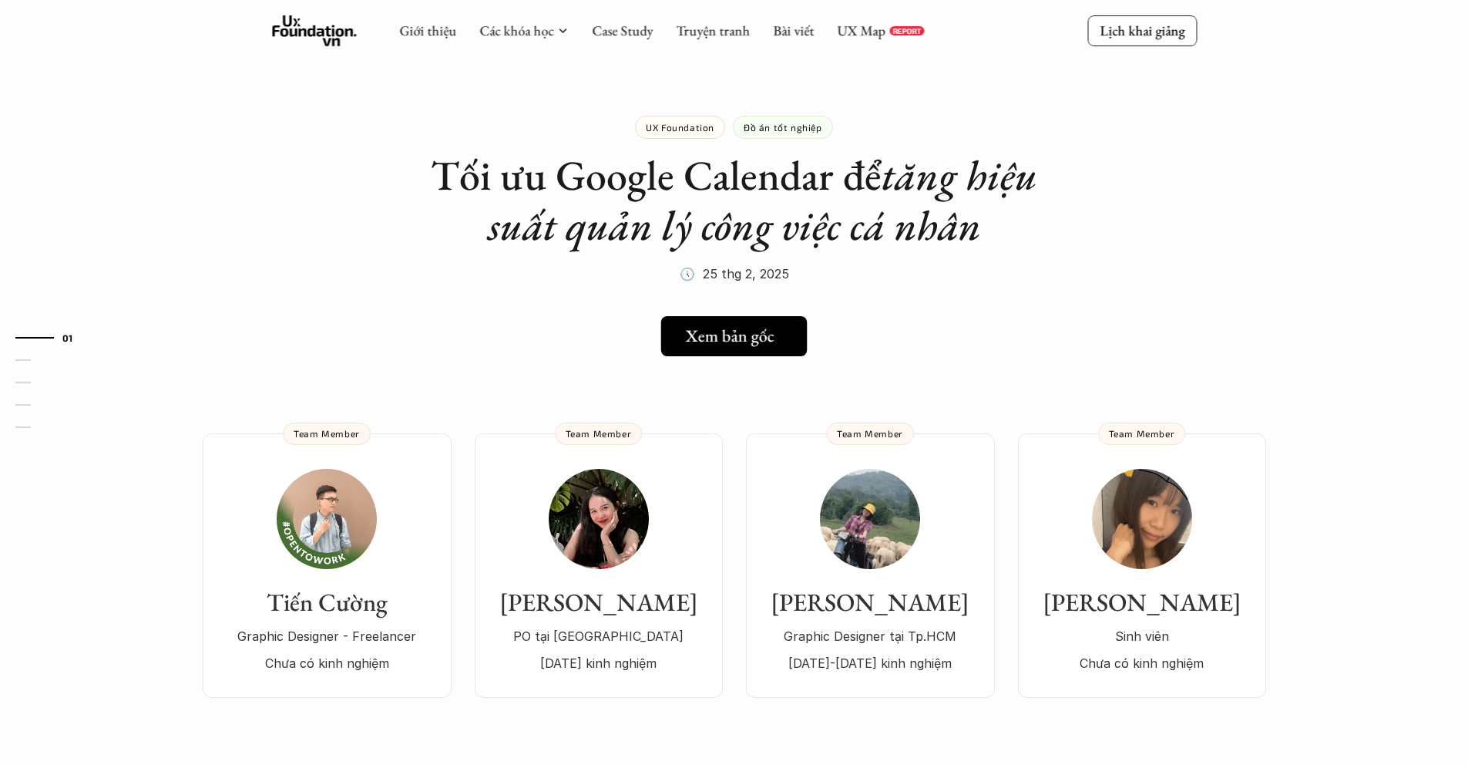
click at [728, 346] on h5 "Xem bản gốc" at bounding box center [730, 336] width 89 height 20
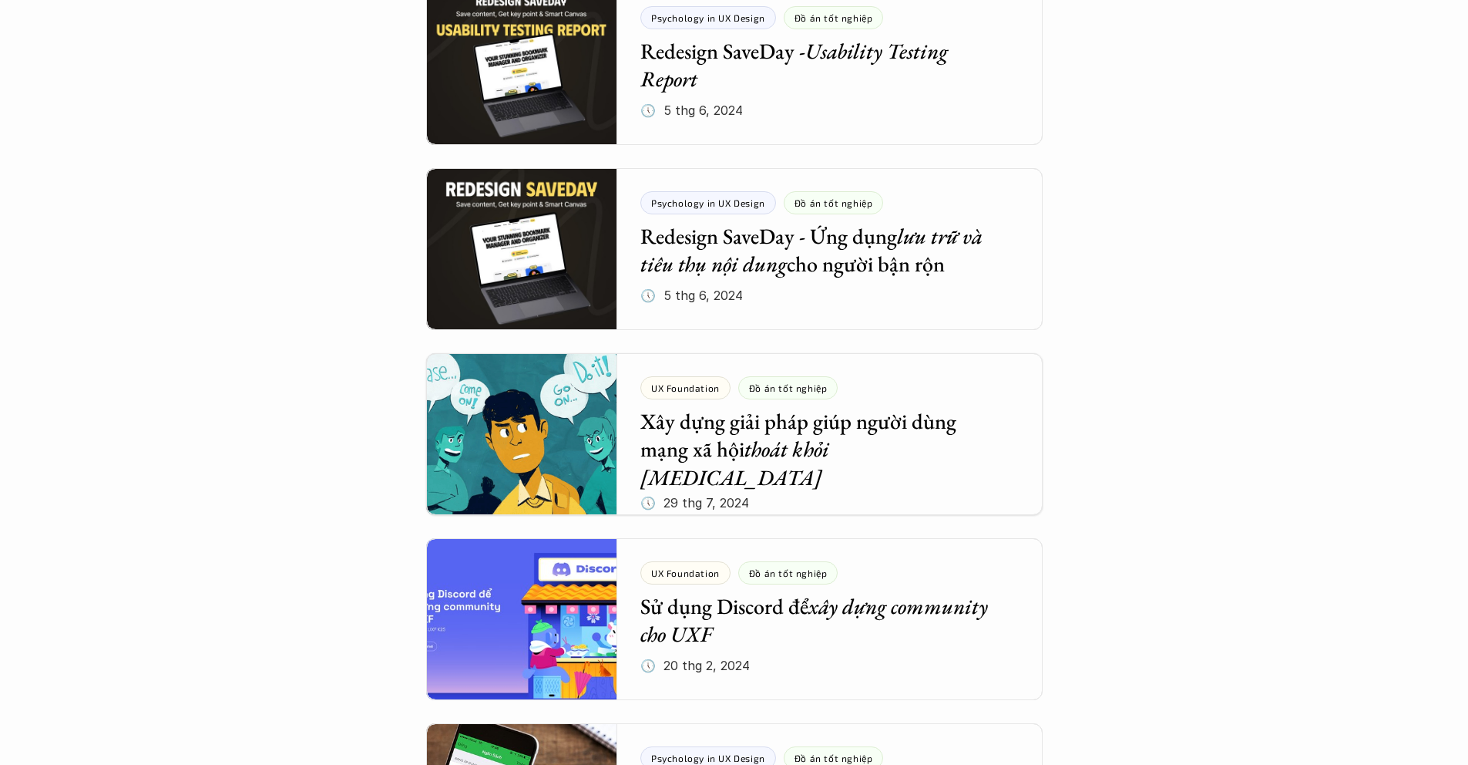
scroll to position [1552, 0]
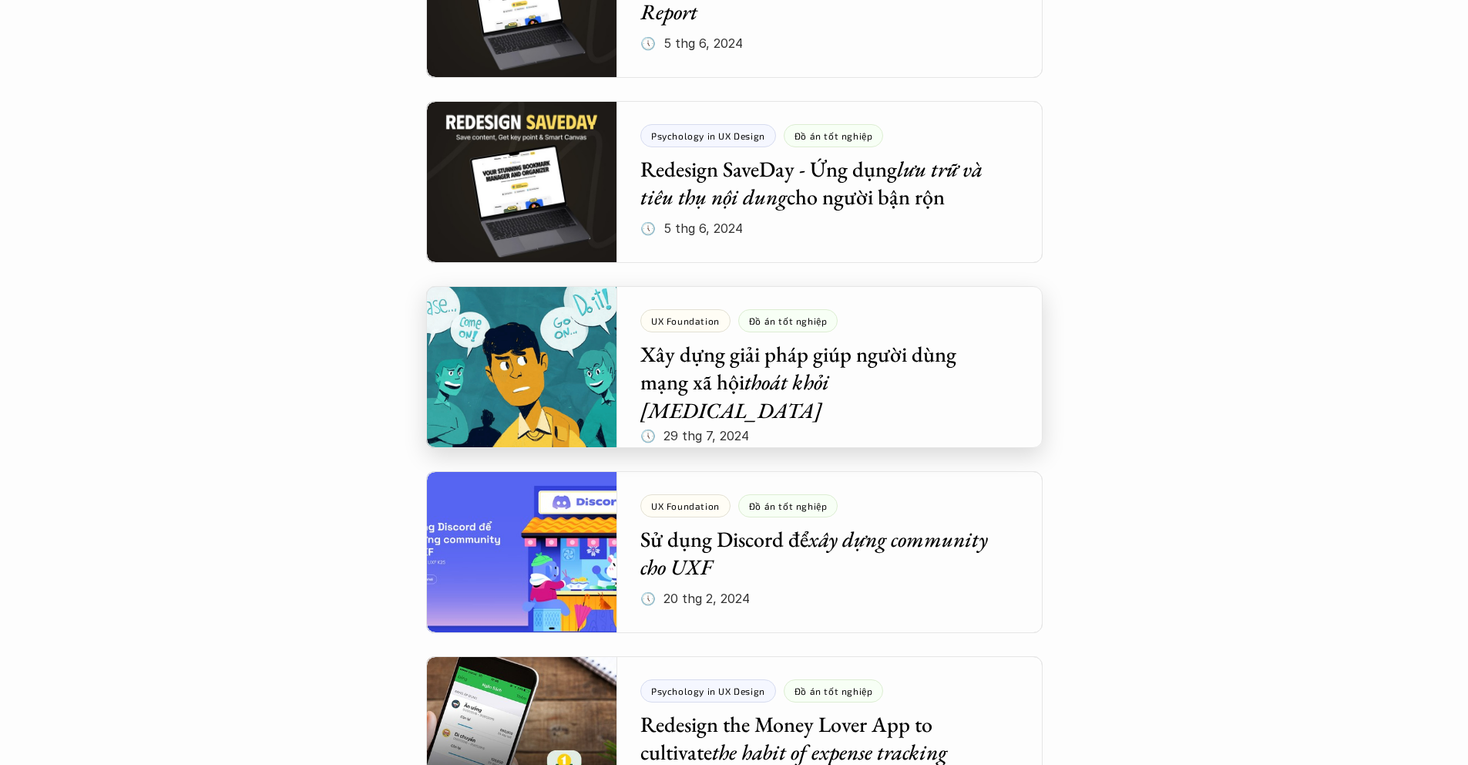
click at [734, 402] on div at bounding box center [734, 367] width 617 height 162
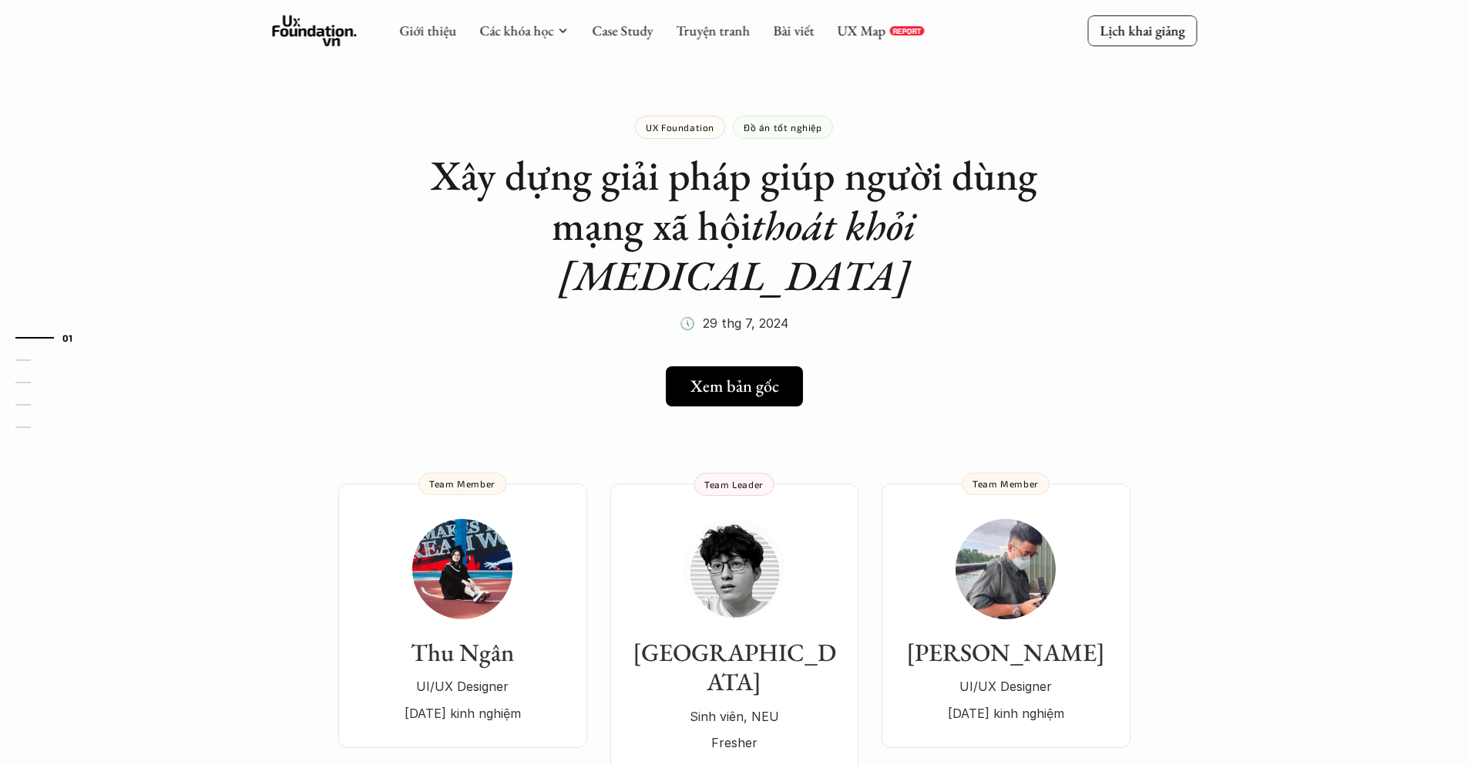
click at [735, 366] on link "Xem bản gốc" at bounding box center [734, 386] width 149 height 40
